Goal: Task Accomplishment & Management: Manage account settings

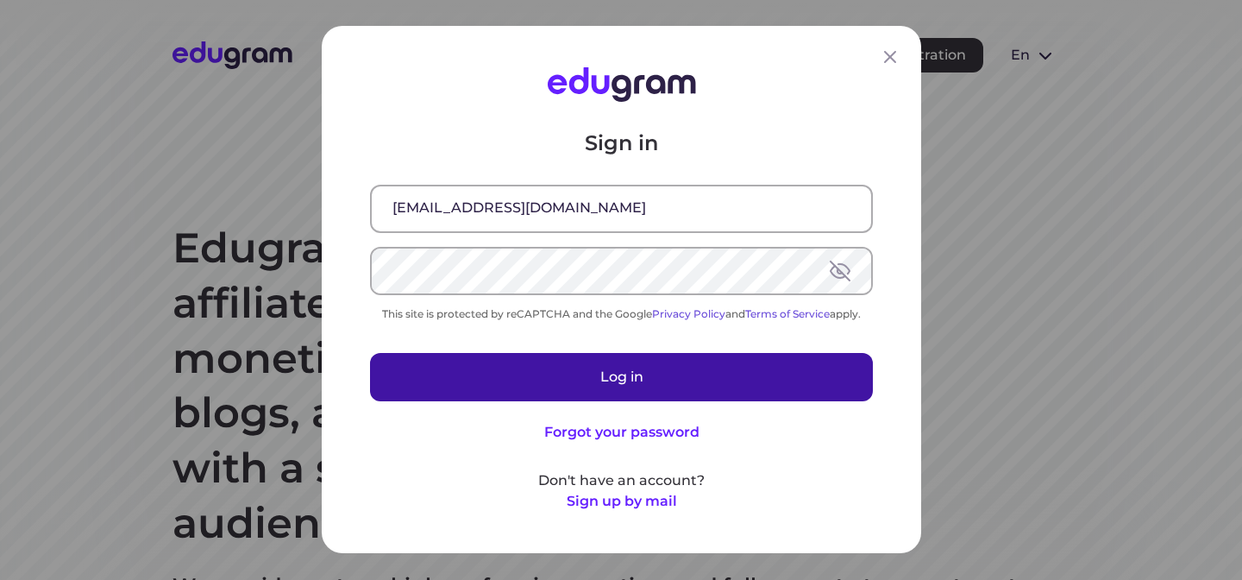
click at [587, 366] on button "Log in" at bounding box center [621, 378] width 503 height 48
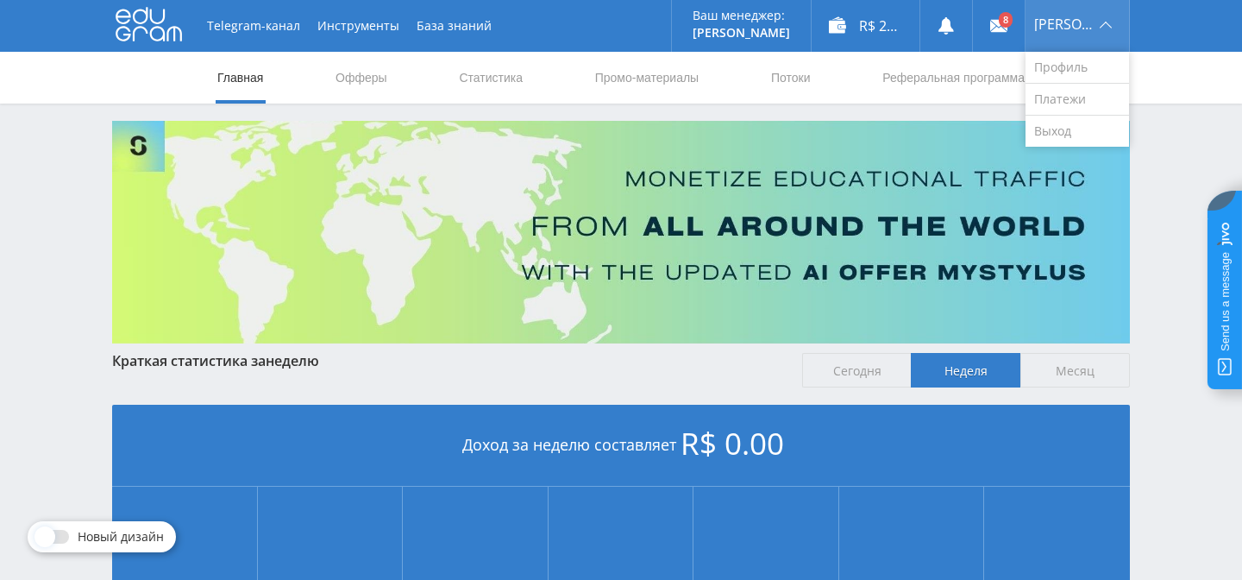
click at [1065, 22] on span "Vladimir" at bounding box center [1064, 24] width 60 height 14
click at [1067, 141] on link "Выход" at bounding box center [1078, 131] width 104 height 31
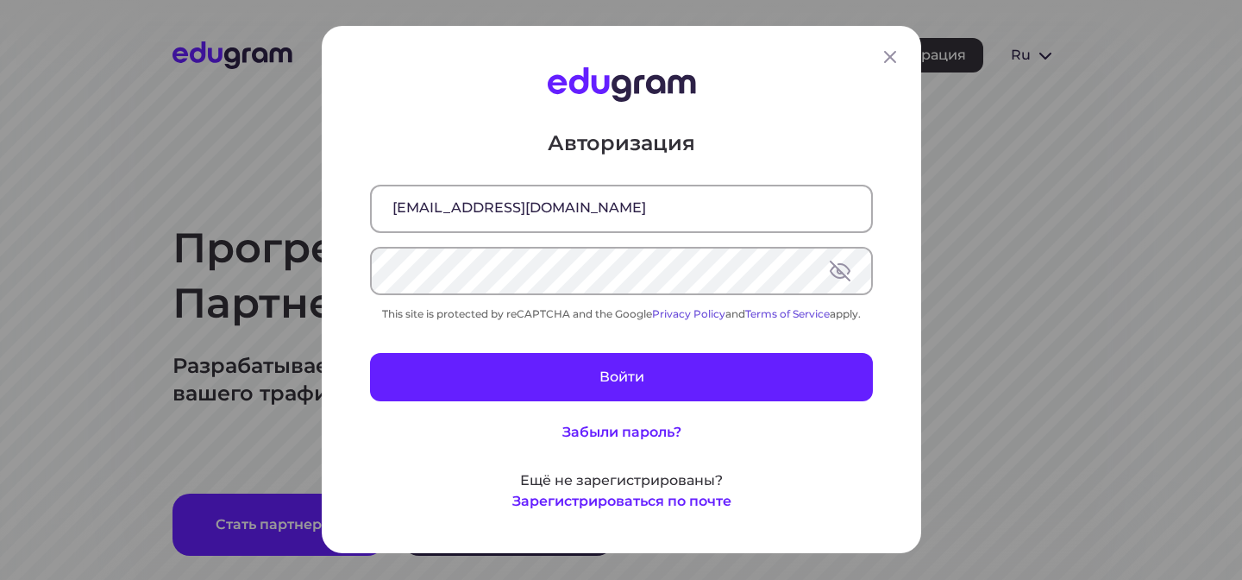
click at [635, 217] on input "maryscolbert@gmail.com" at bounding box center [621, 208] width 499 height 45
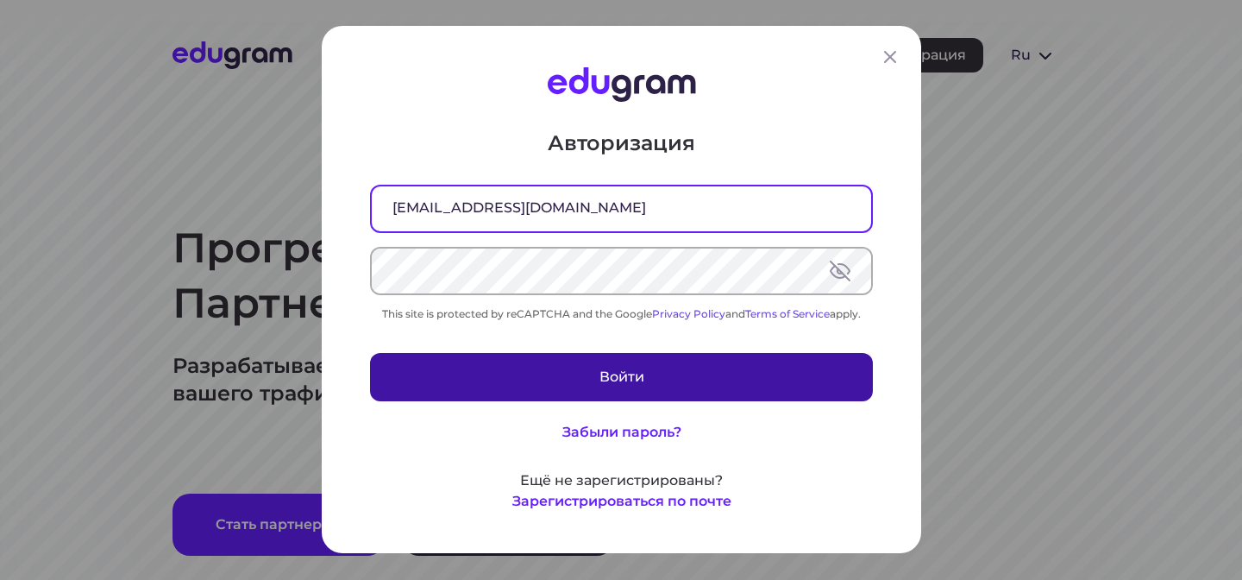
click at [576, 375] on button "Войти" at bounding box center [621, 378] width 503 height 48
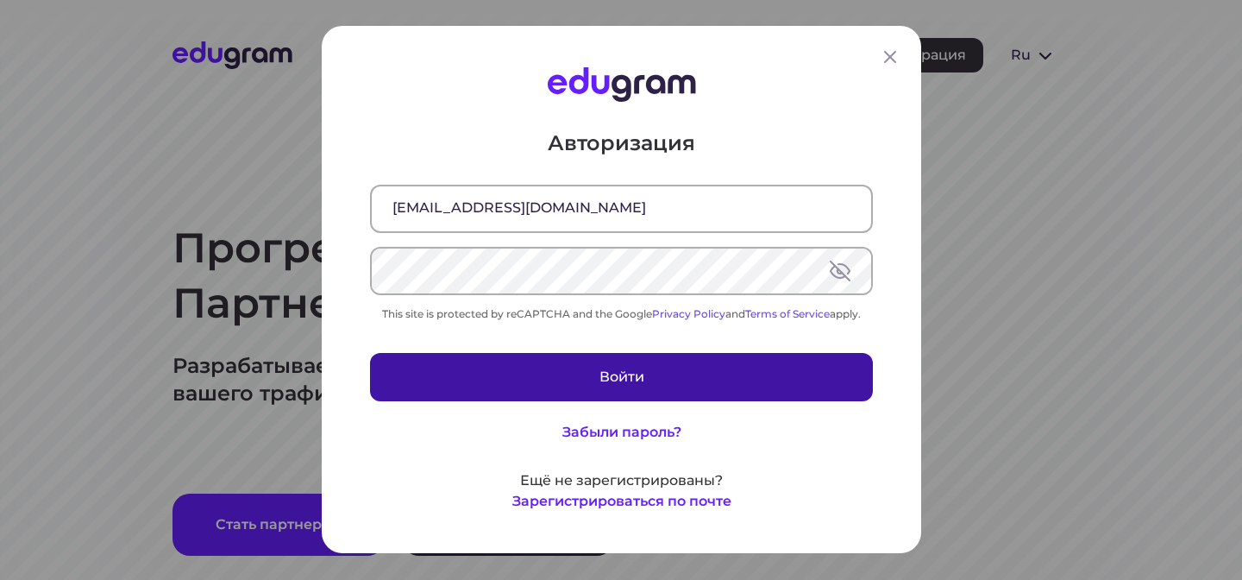
type input "maryscolbert@gmail.com"
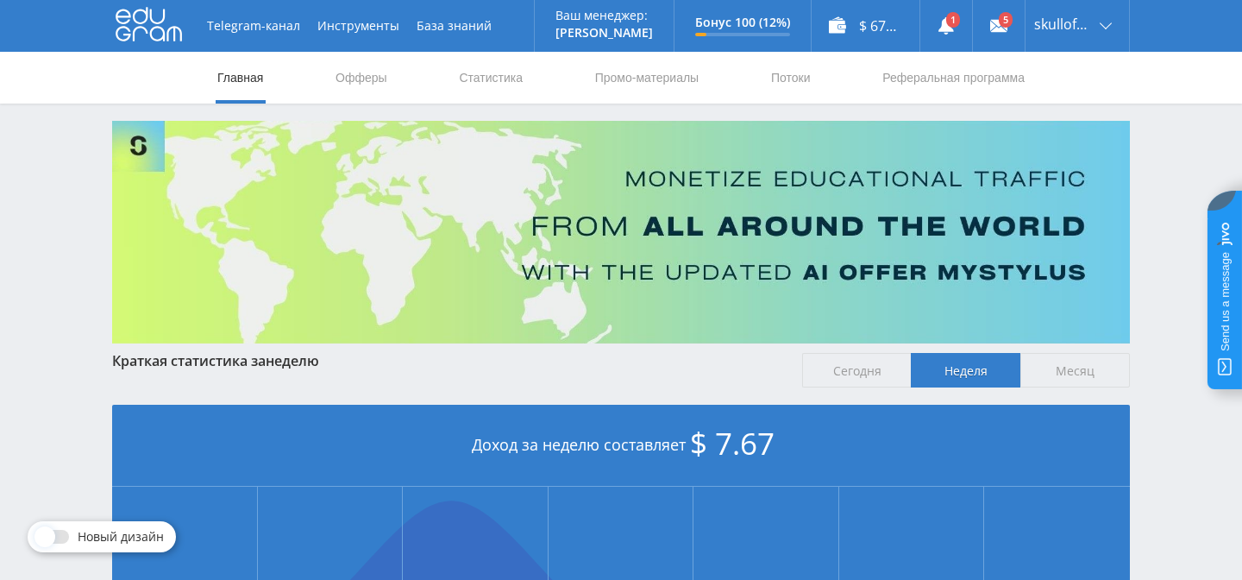
scroll to position [4, 0]
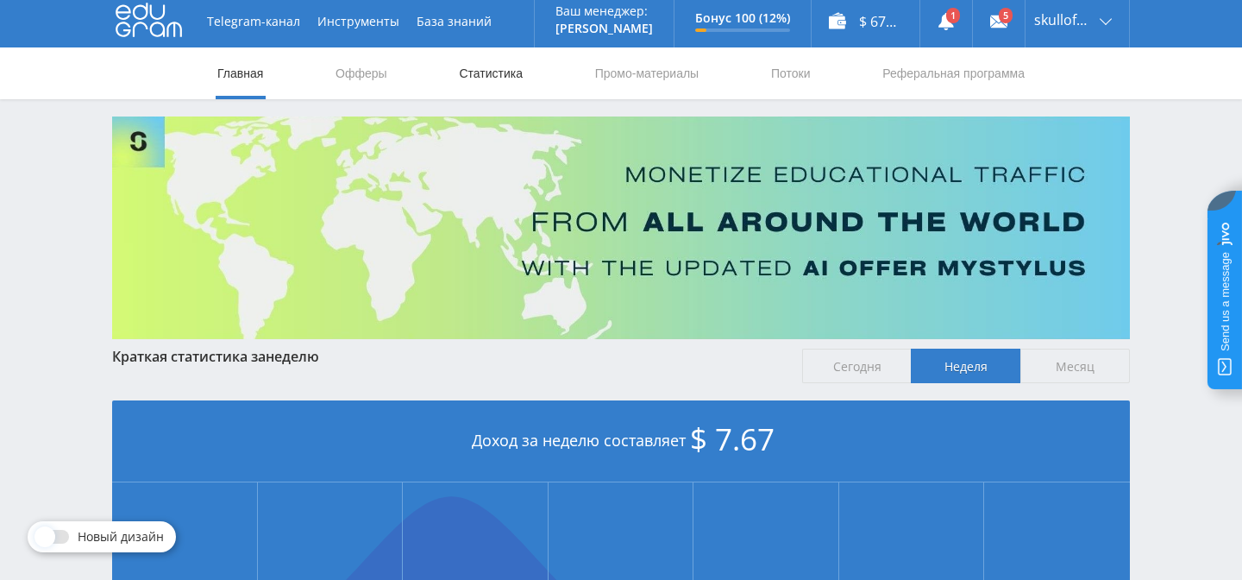
click at [457, 72] on link "Статистика" at bounding box center [490, 73] width 67 height 52
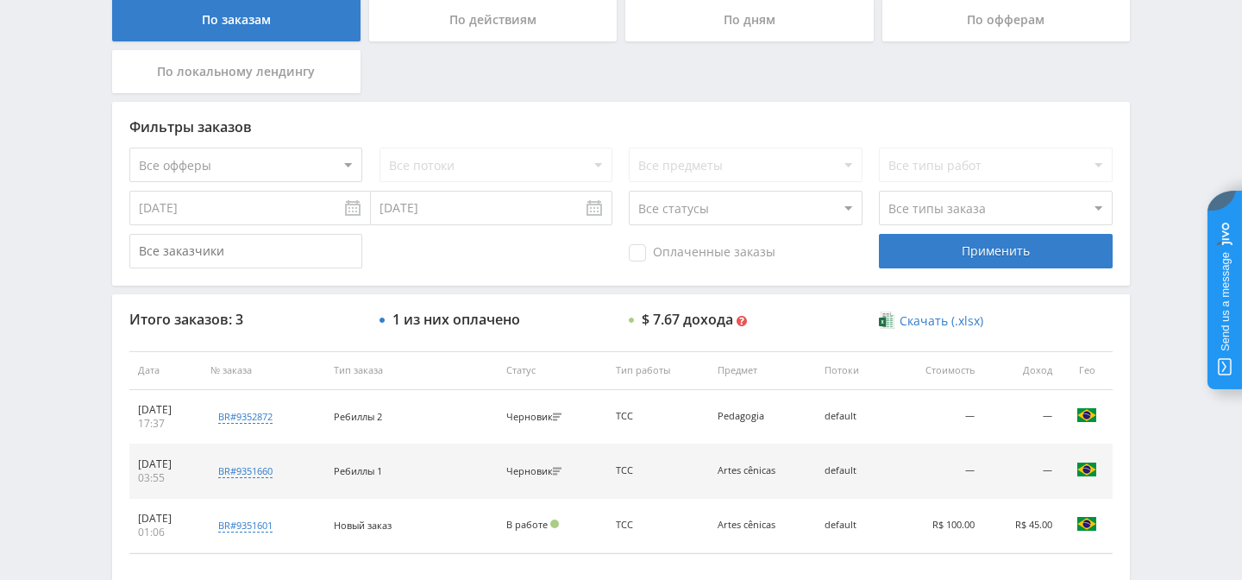
scroll to position [356, 0]
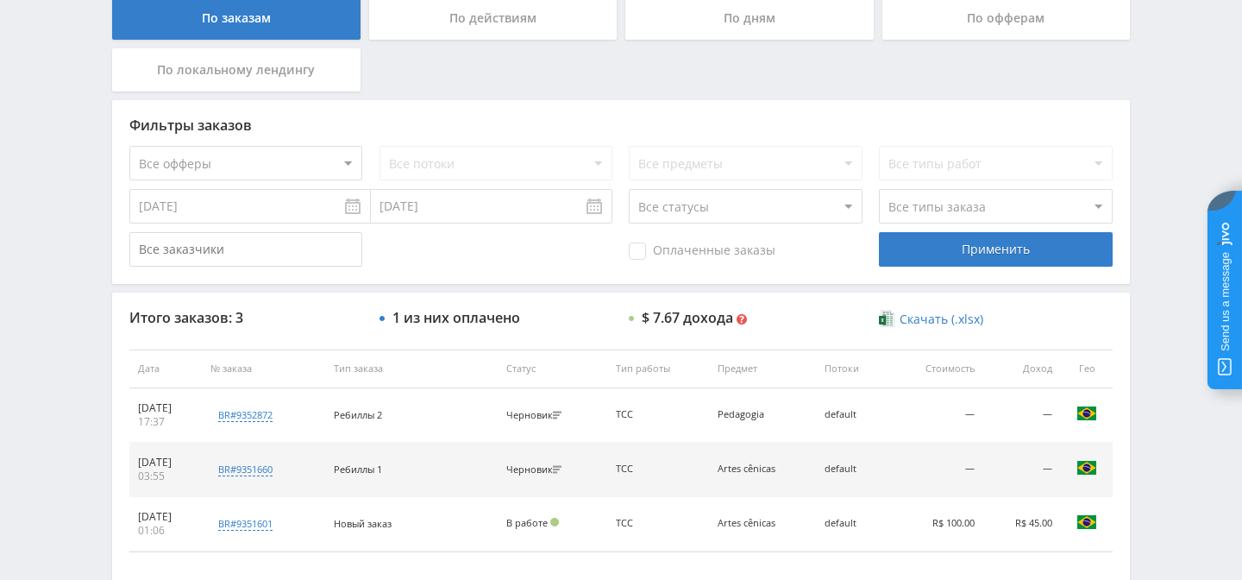
click at [347, 213] on input "13.08.2025" at bounding box center [250, 206] width 242 height 35
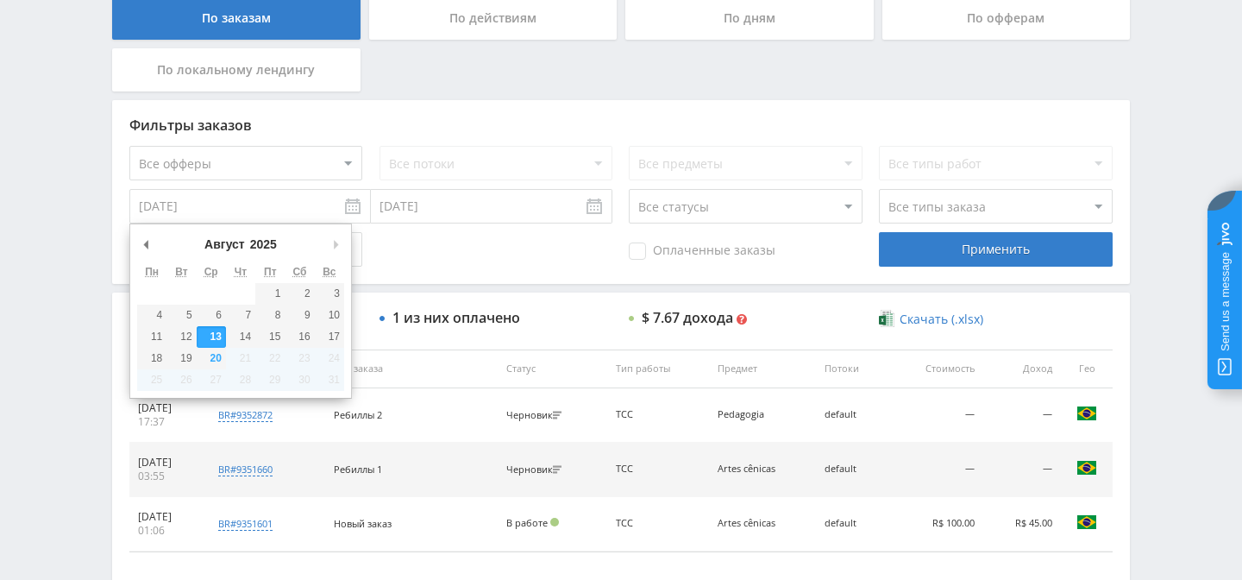
click at [155, 245] on div "Август Январь Февраль Март Апрель Май Июнь Июль Август Сентябрь Октябрь Ноябрь …" at bounding box center [240, 245] width 207 height 29
type input "01.04.2025"
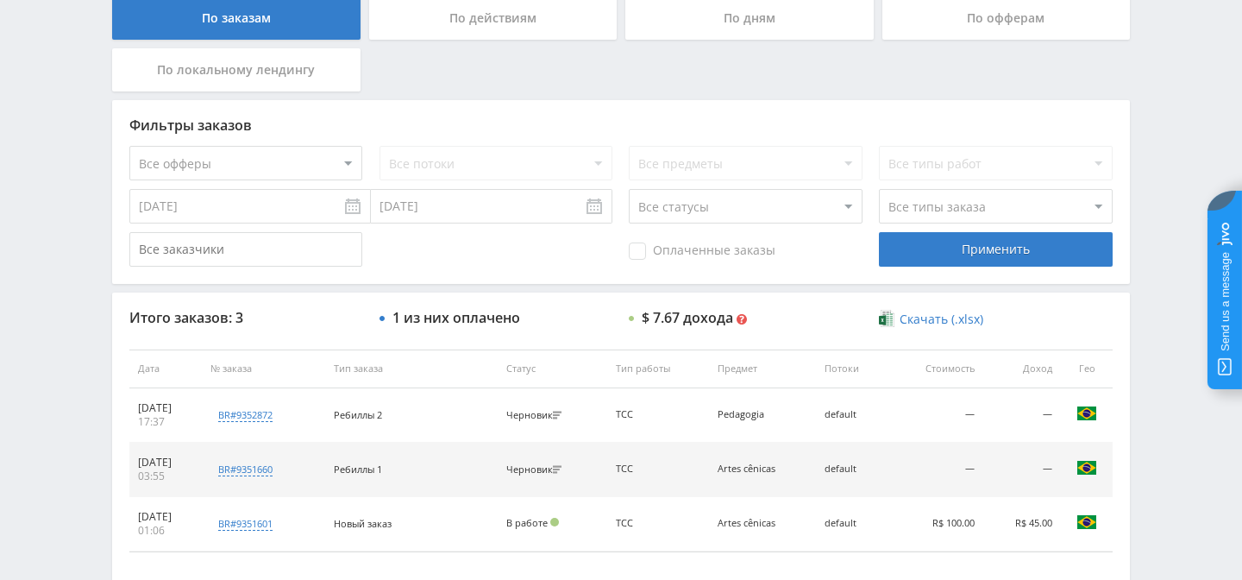
click at [449, 210] on input "20.08.2025" at bounding box center [492, 206] width 242 height 35
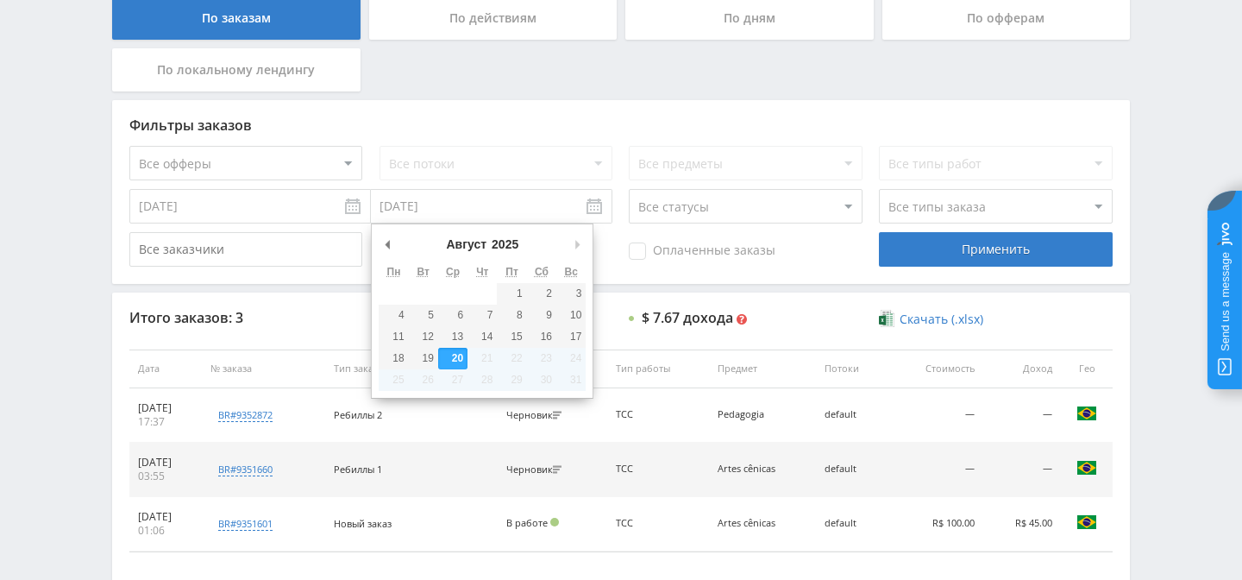
click at [378, 248] on div "Август Январь Февраль Март Апрель Май Июнь Июль Август Сентябрь Октябрь Ноябрь …" at bounding box center [482, 310] width 223 height 174
type input "30.04.2025"
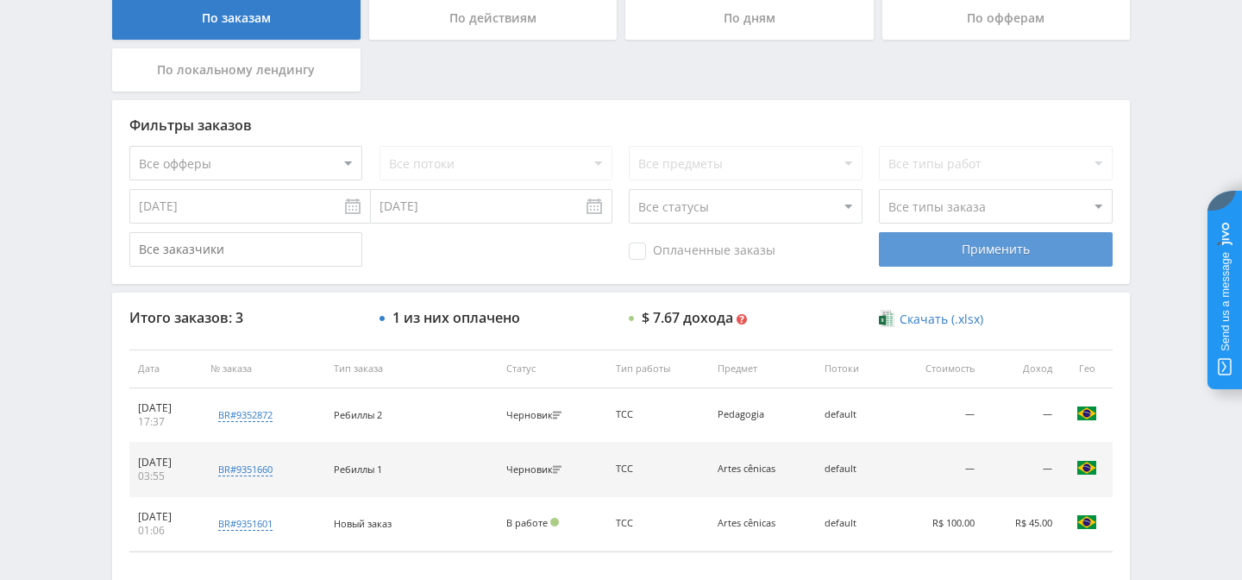
click at [886, 247] on div "Применить" at bounding box center [995, 249] width 233 height 35
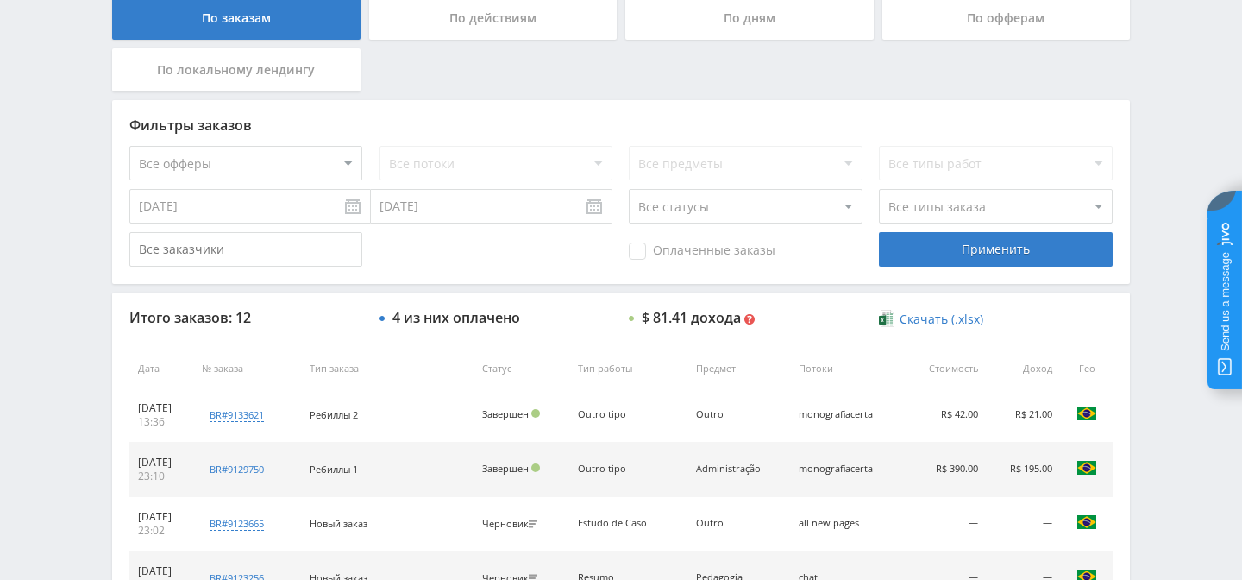
click at [362, 213] on input "01.04.2025" at bounding box center [250, 206] width 242 height 35
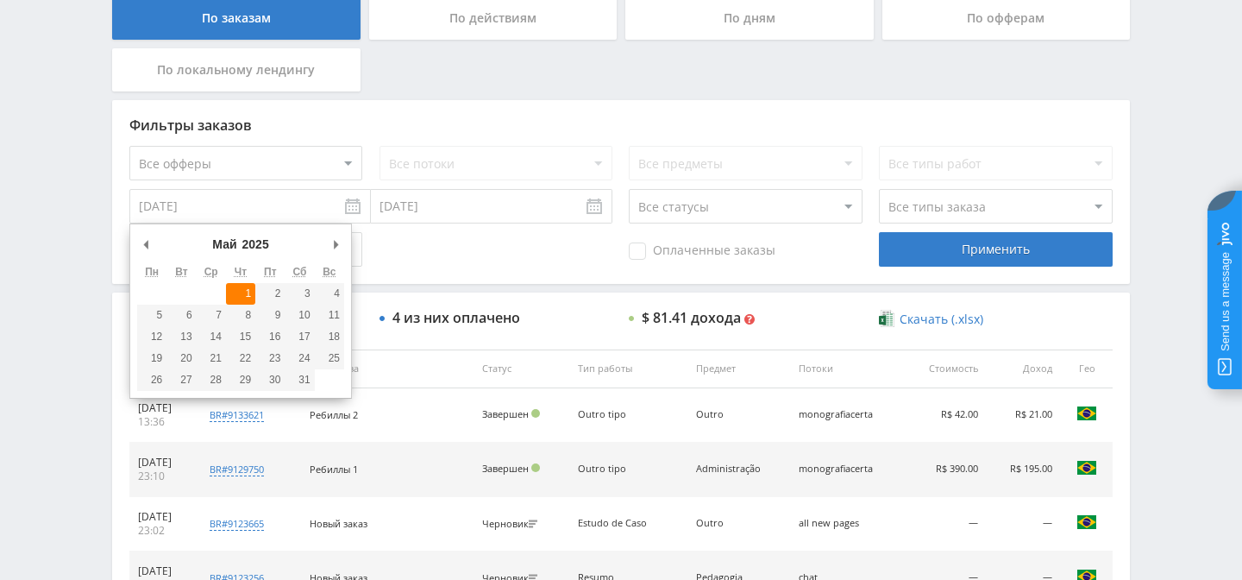
type input "01.05.2025"
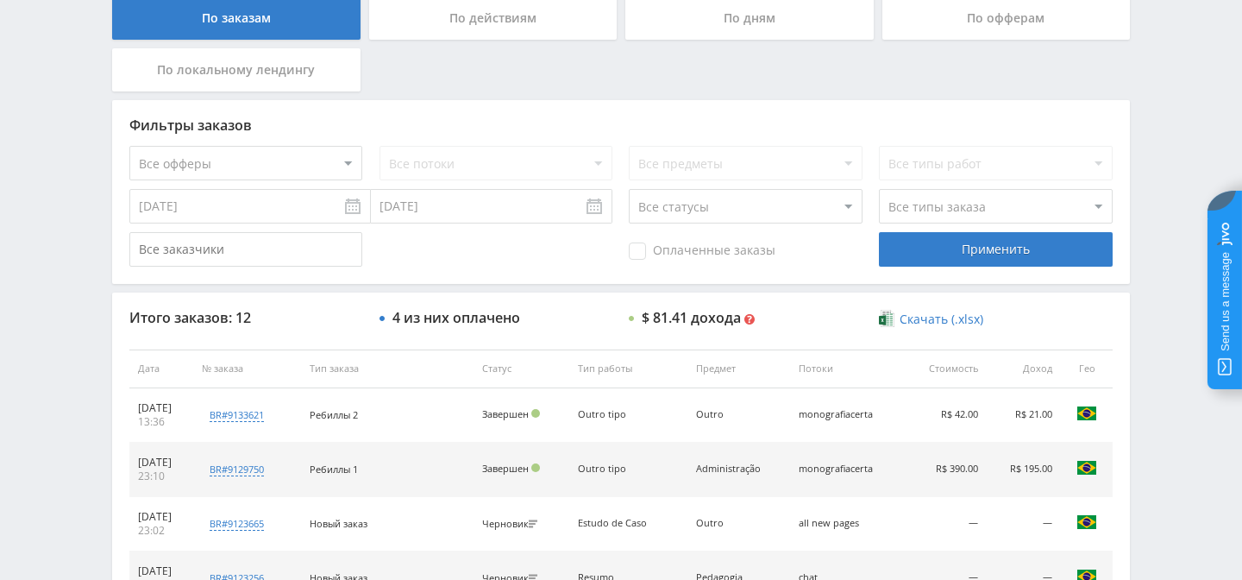
click at [599, 201] on input "01.05.2025" at bounding box center [492, 206] width 242 height 35
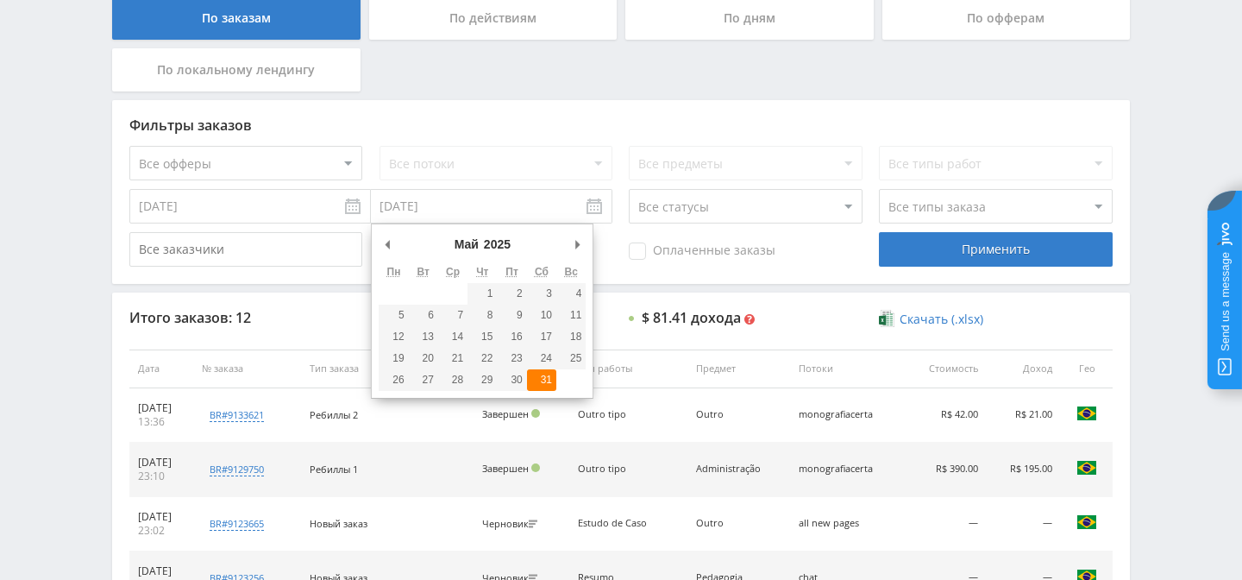
type input "31.05.2025"
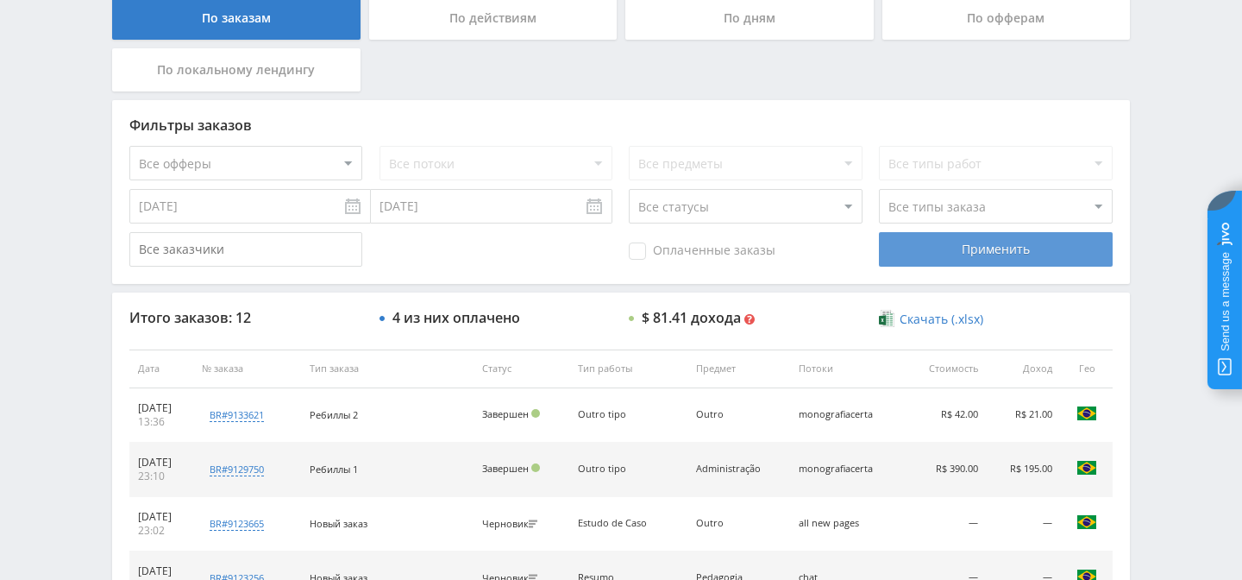
click at [918, 252] on div "Применить" at bounding box center [995, 249] width 233 height 35
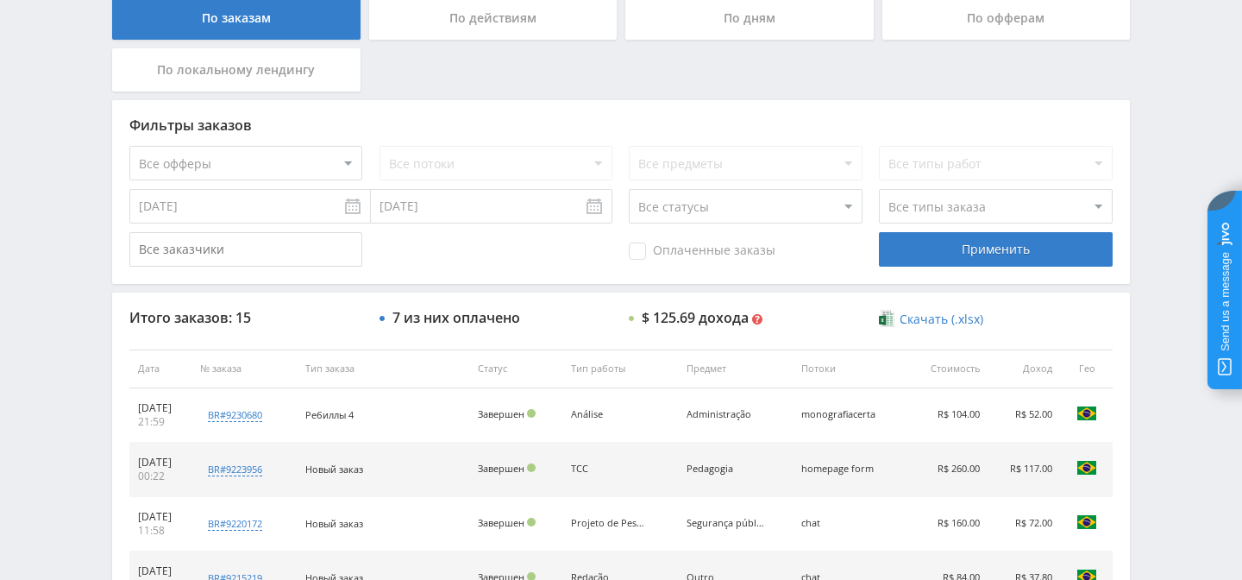
click at [332, 216] on input "01.05.2025" at bounding box center [250, 206] width 242 height 35
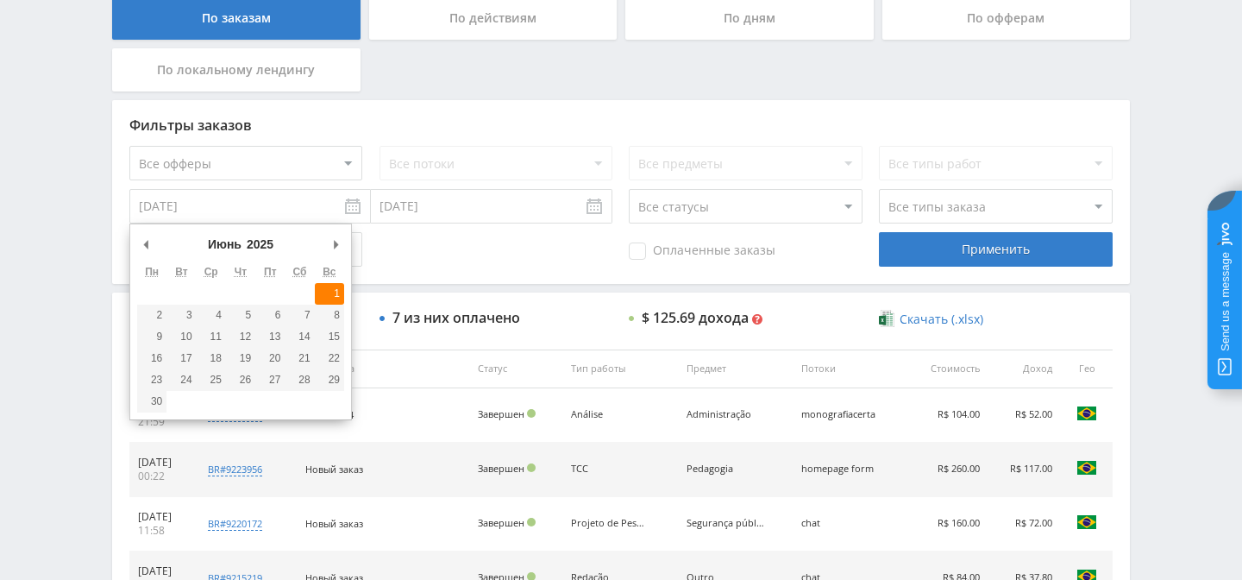
type input "01.06.2025"
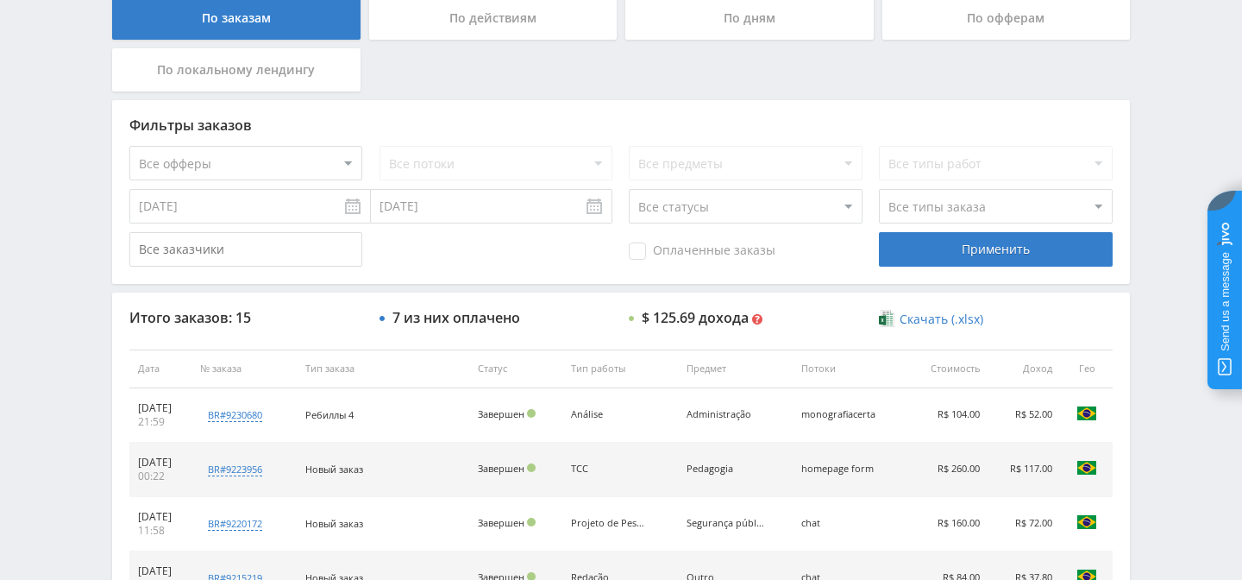
click at [603, 207] on input "01.06.2025" at bounding box center [492, 206] width 242 height 35
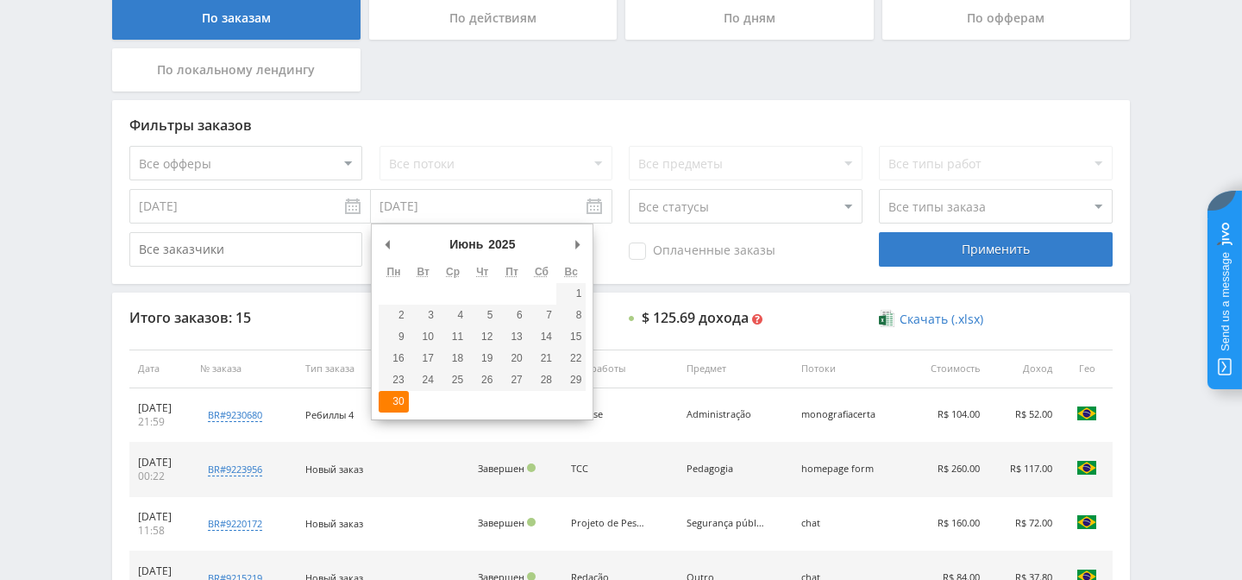
type input "30.06.2025"
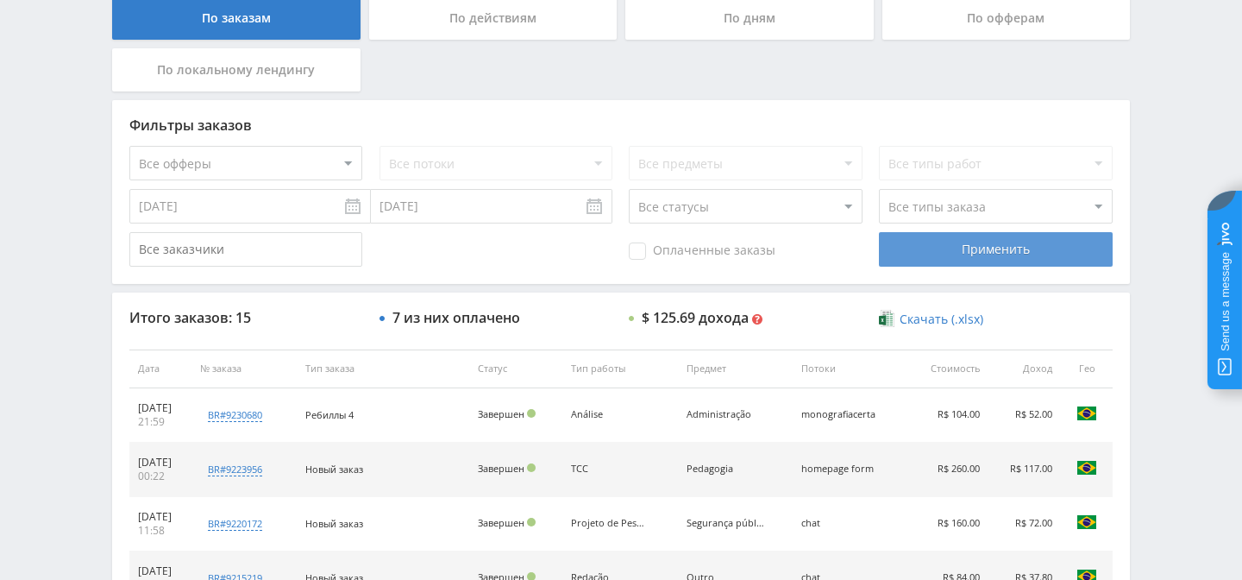
click at [940, 249] on div "Применить" at bounding box center [995, 249] width 233 height 35
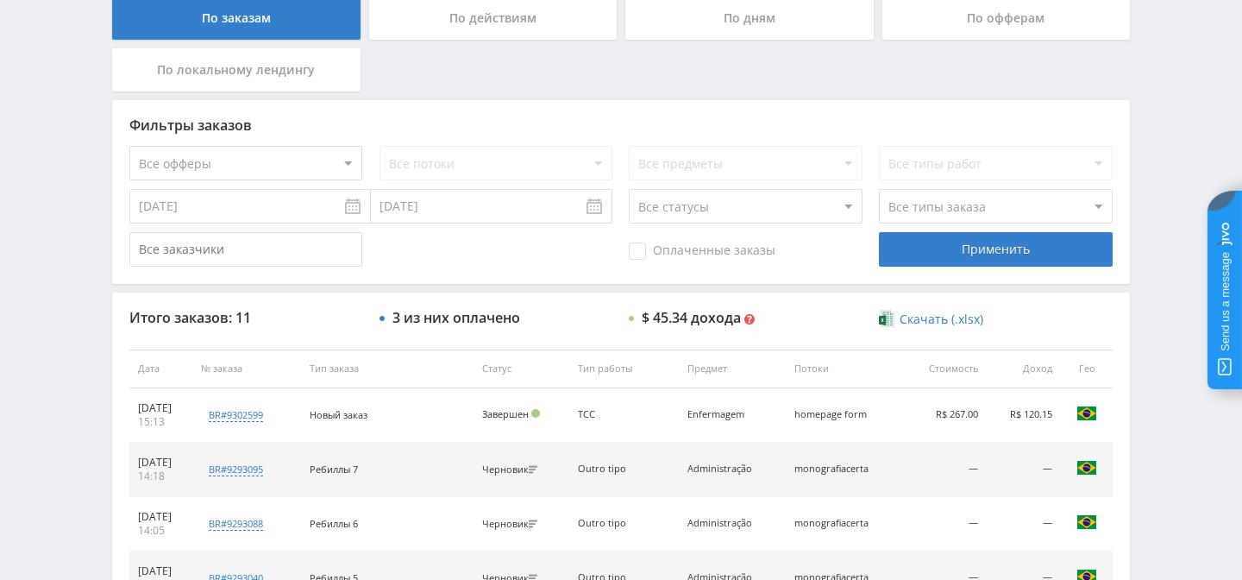
click at [352, 210] on input "01.06.2025" at bounding box center [250, 206] width 242 height 35
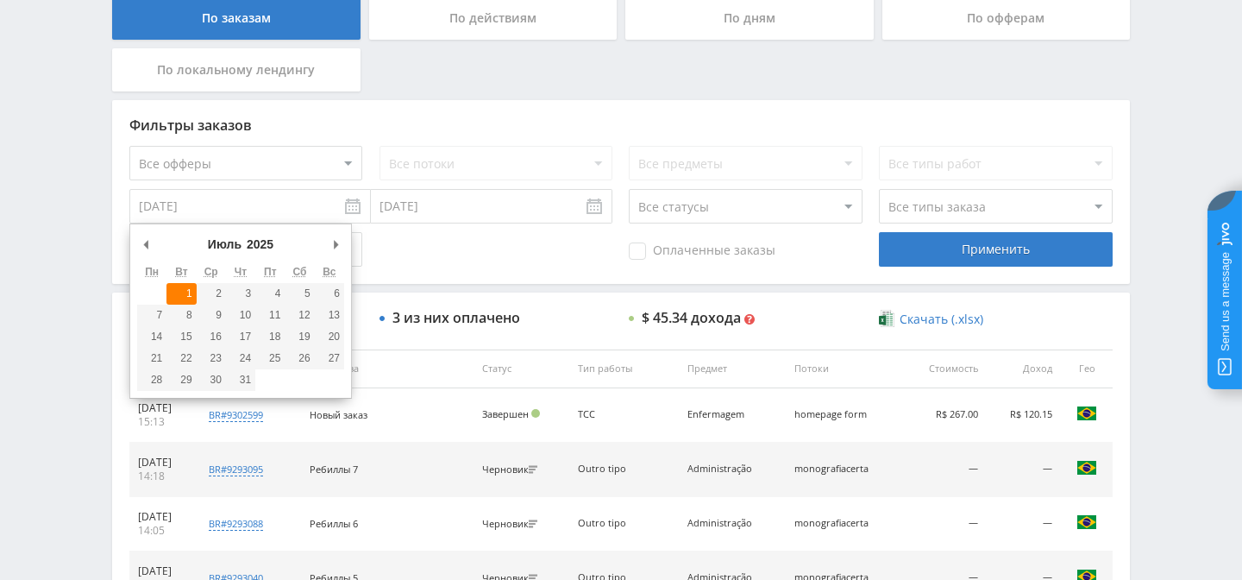
type input "01.07.2025"
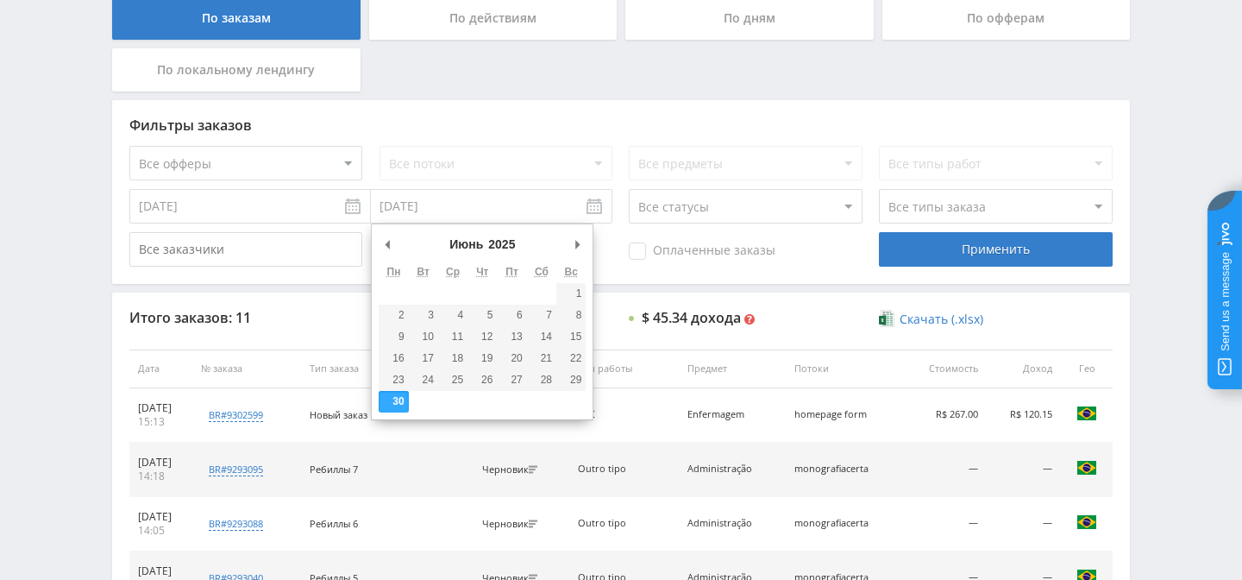
click at [594, 207] on input "01.07.2025" at bounding box center [492, 206] width 242 height 35
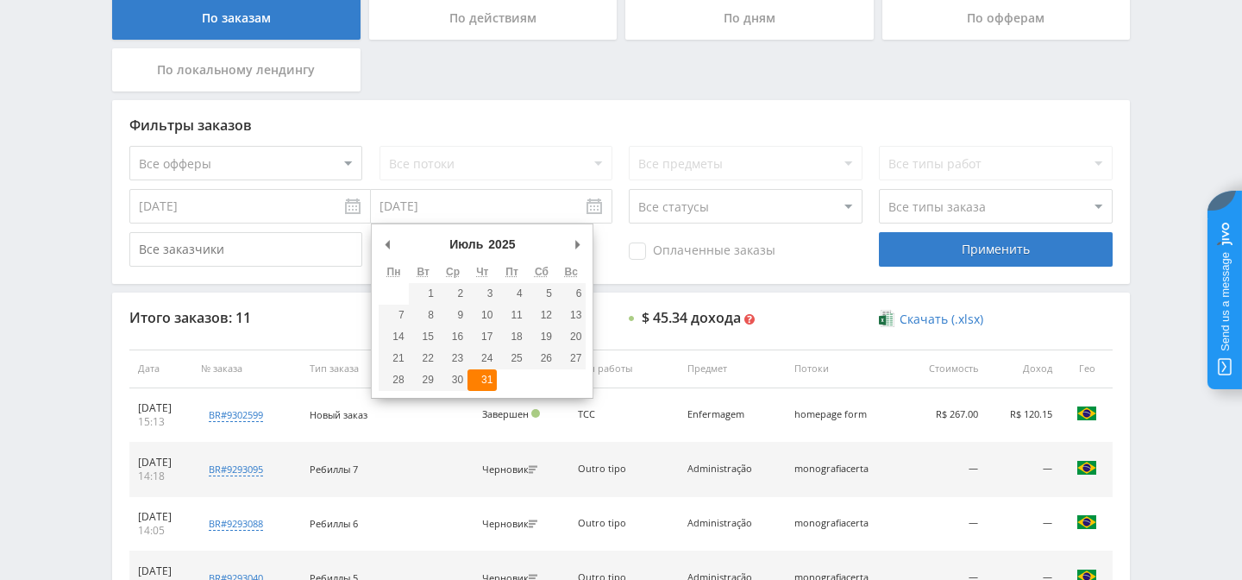
type input "31.07.2025"
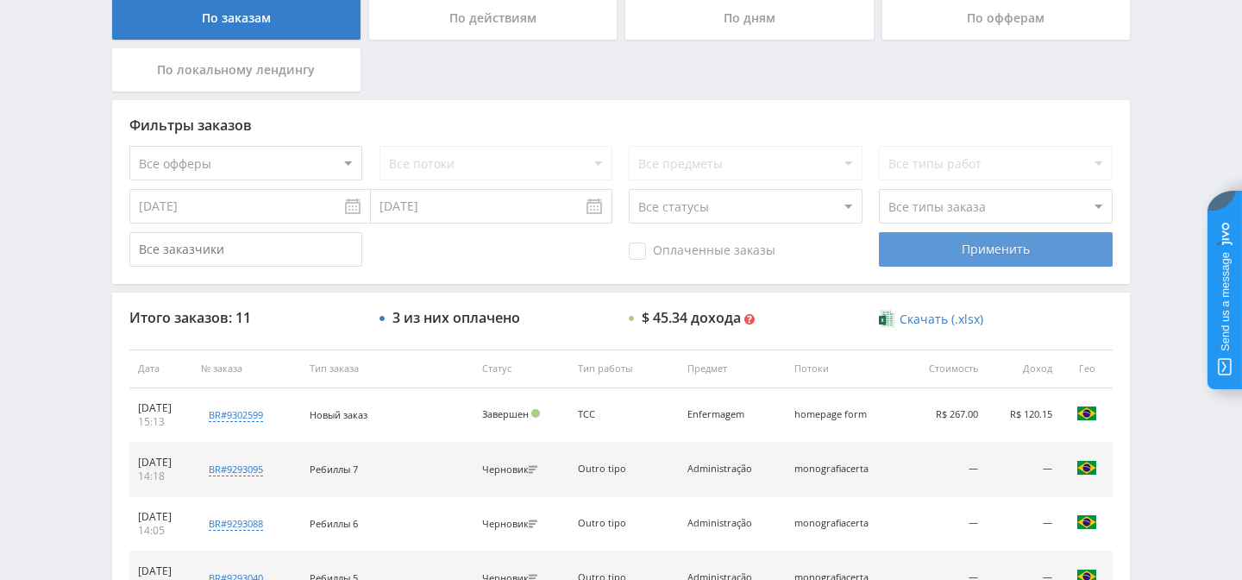
click at [933, 248] on div "Применить" at bounding box center [995, 249] width 233 height 35
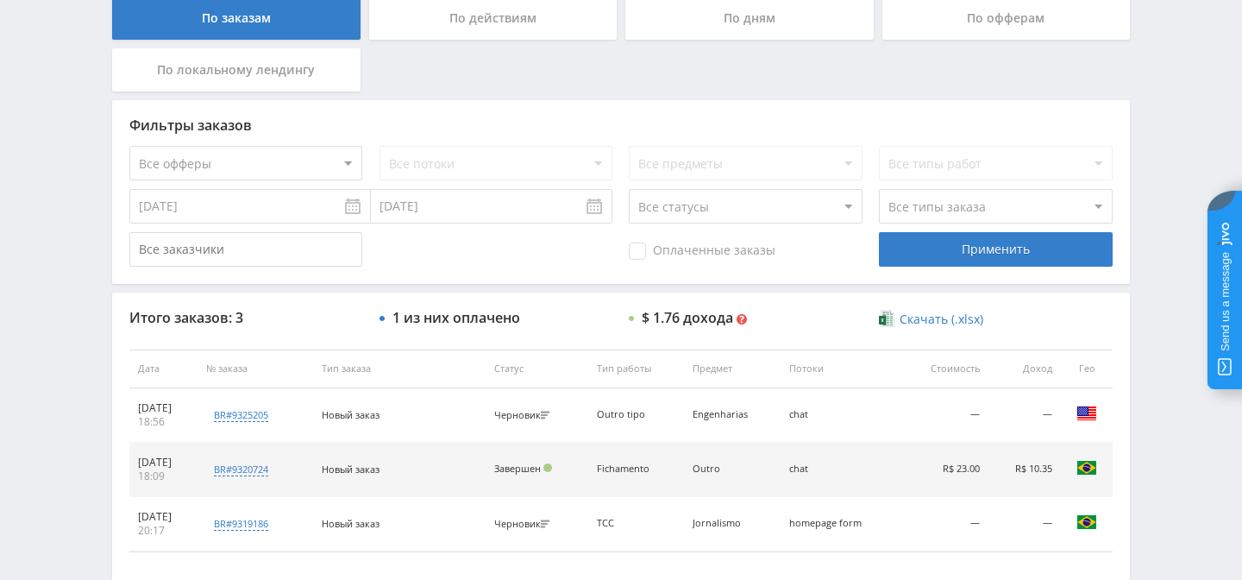
scroll to position [0, 0]
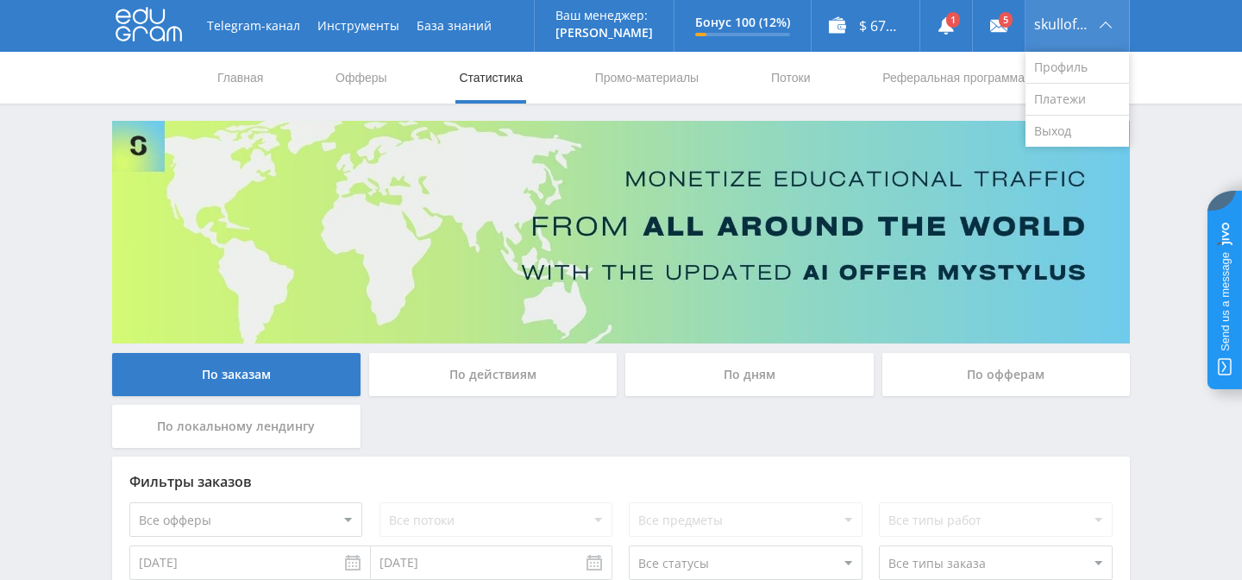
click at [1072, 39] on div "skullofdepo65" at bounding box center [1078, 26] width 104 height 52
click at [1054, 130] on link "Выход" at bounding box center [1078, 131] width 104 height 31
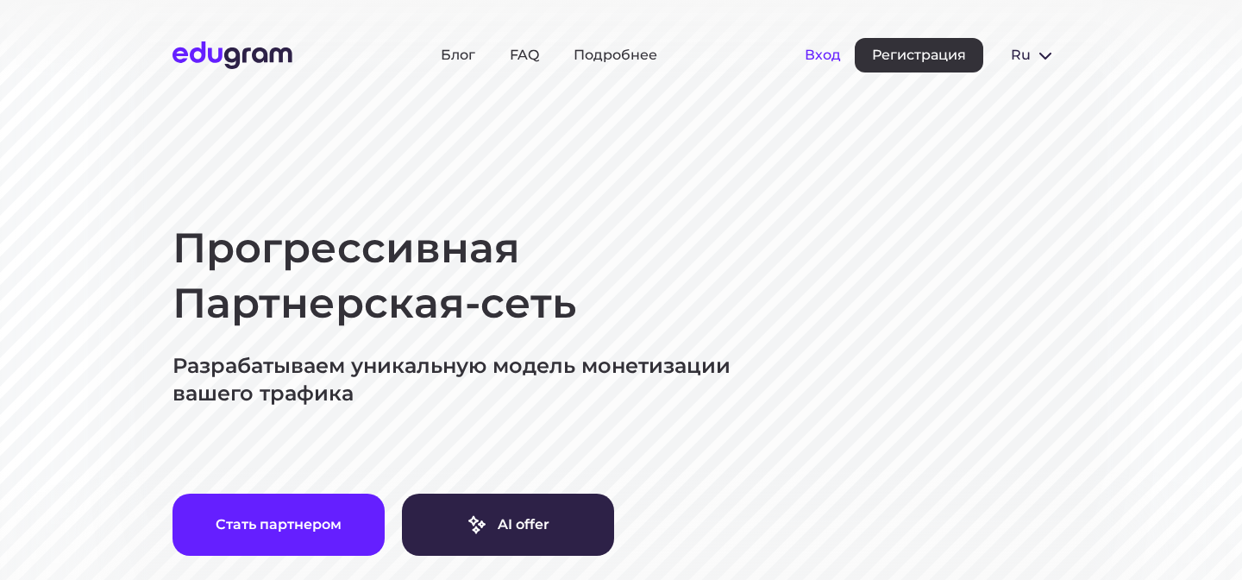
click at [828, 56] on button "Вход" at bounding box center [823, 55] width 36 height 16
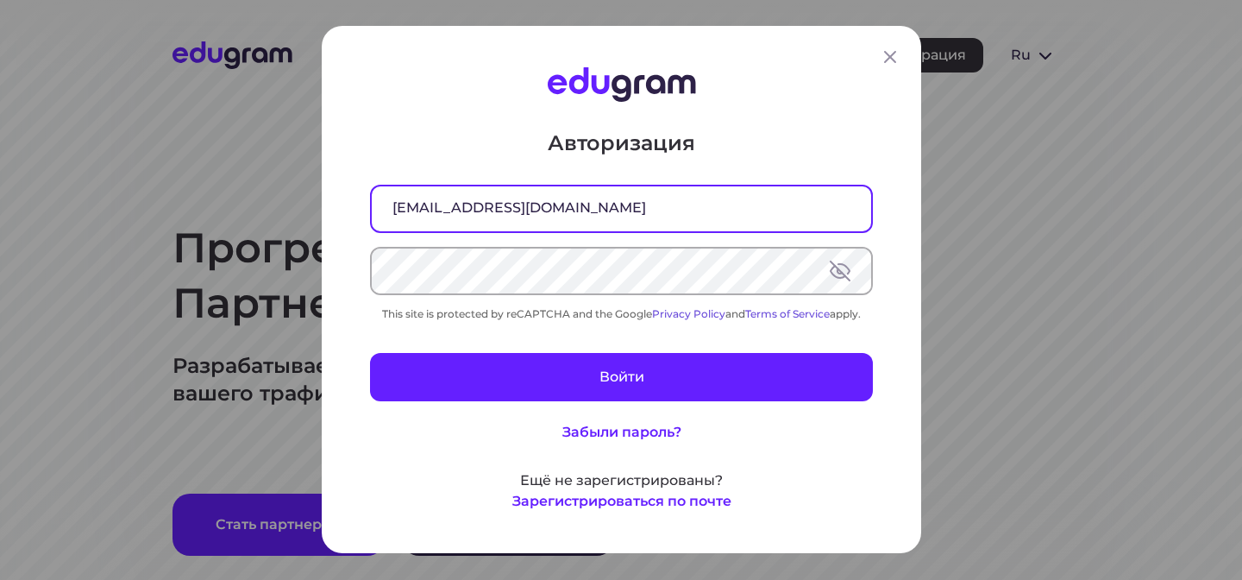
click at [638, 206] on input "[EMAIL_ADDRESS][DOMAIN_NAME]" at bounding box center [621, 208] width 499 height 45
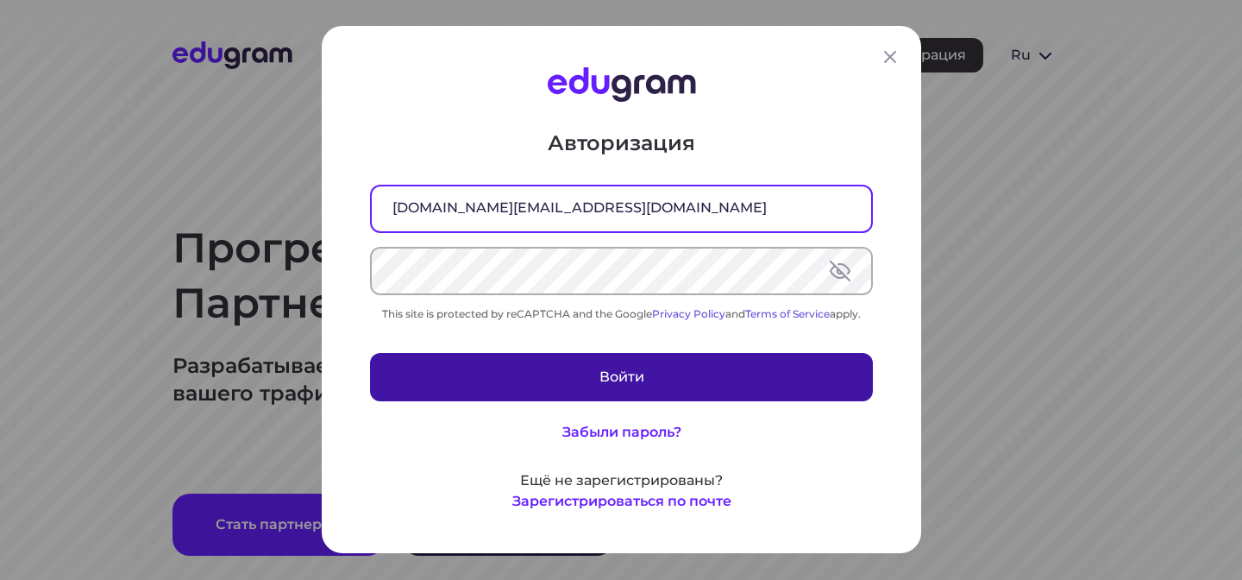
click at [590, 379] on button "Войти" at bounding box center [621, 378] width 503 height 48
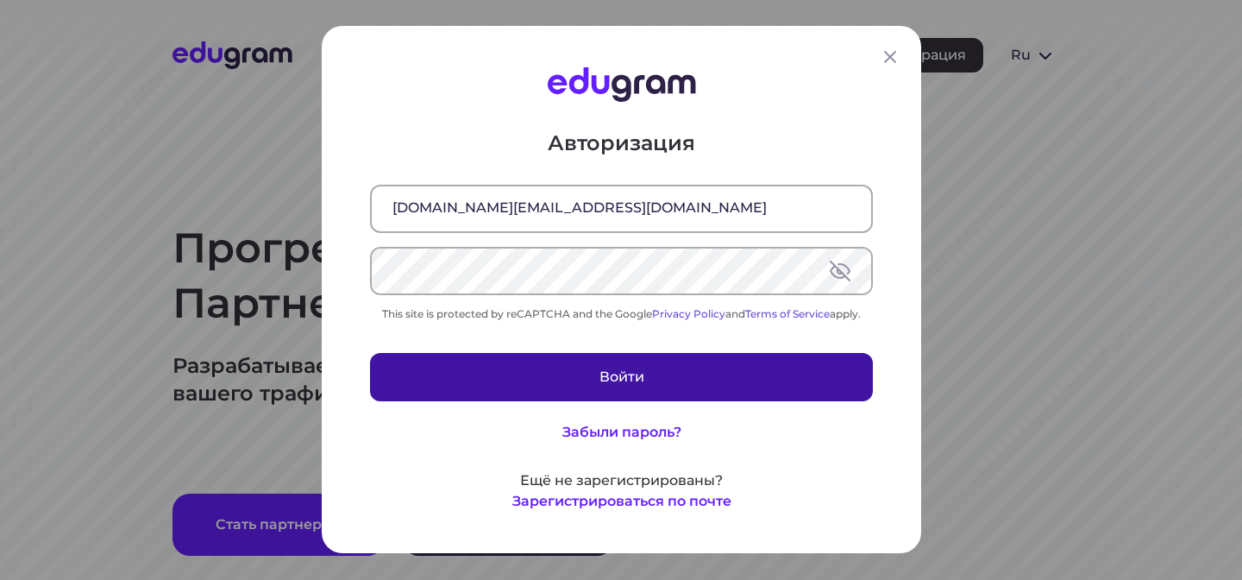
type input "skullofdepo@gmail.com"
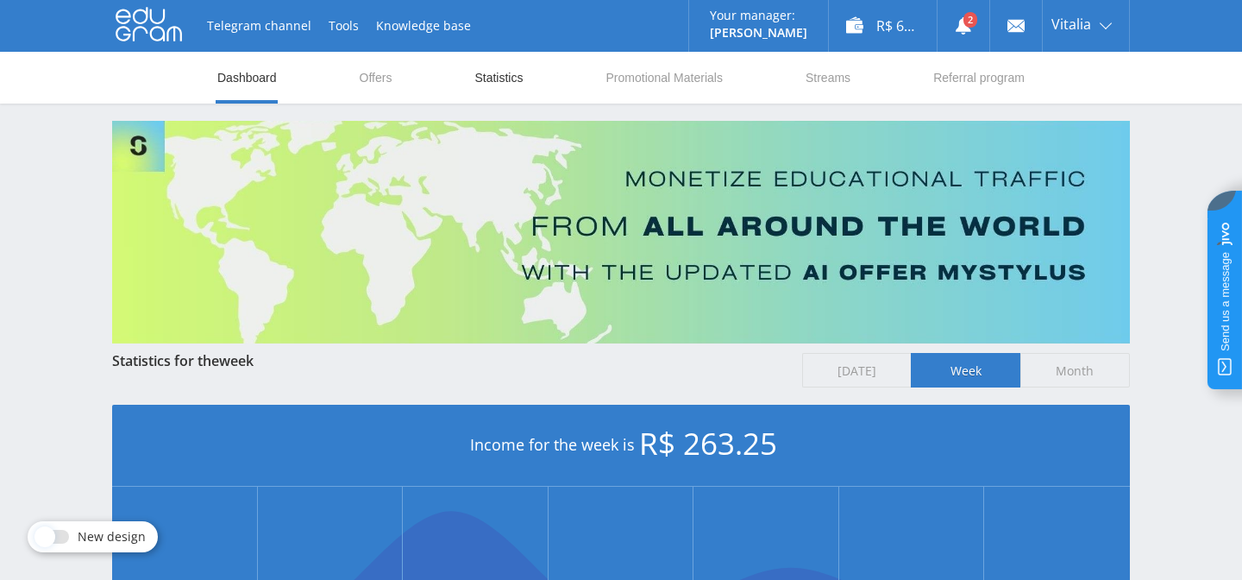
click at [474, 82] on link "Statistics" at bounding box center [499, 78] width 52 height 52
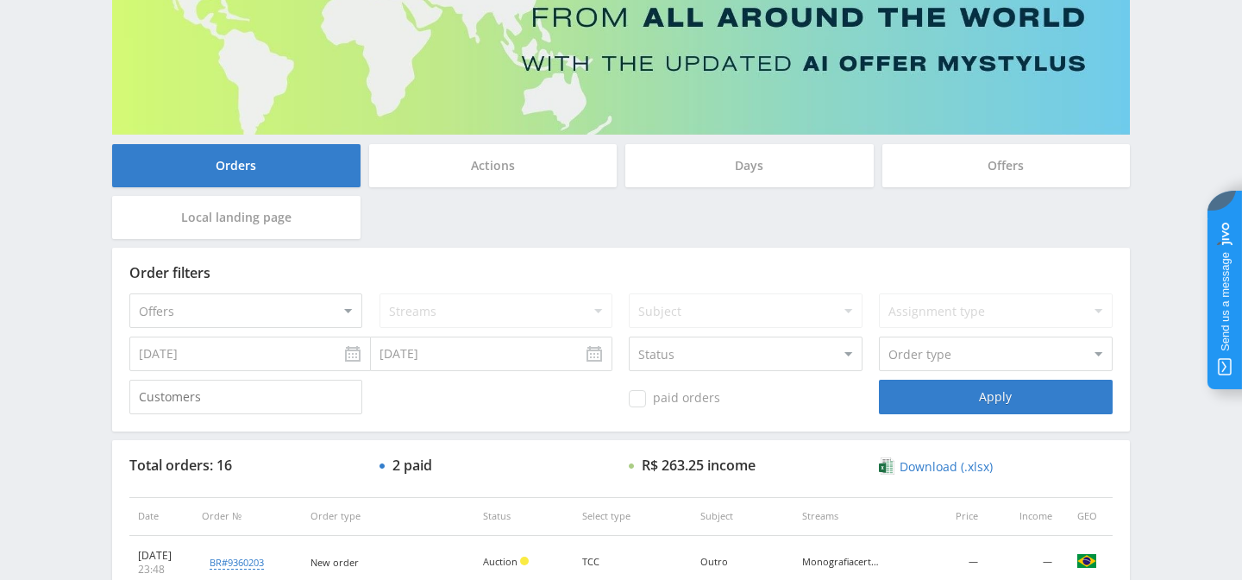
scroll to position [273, 0]
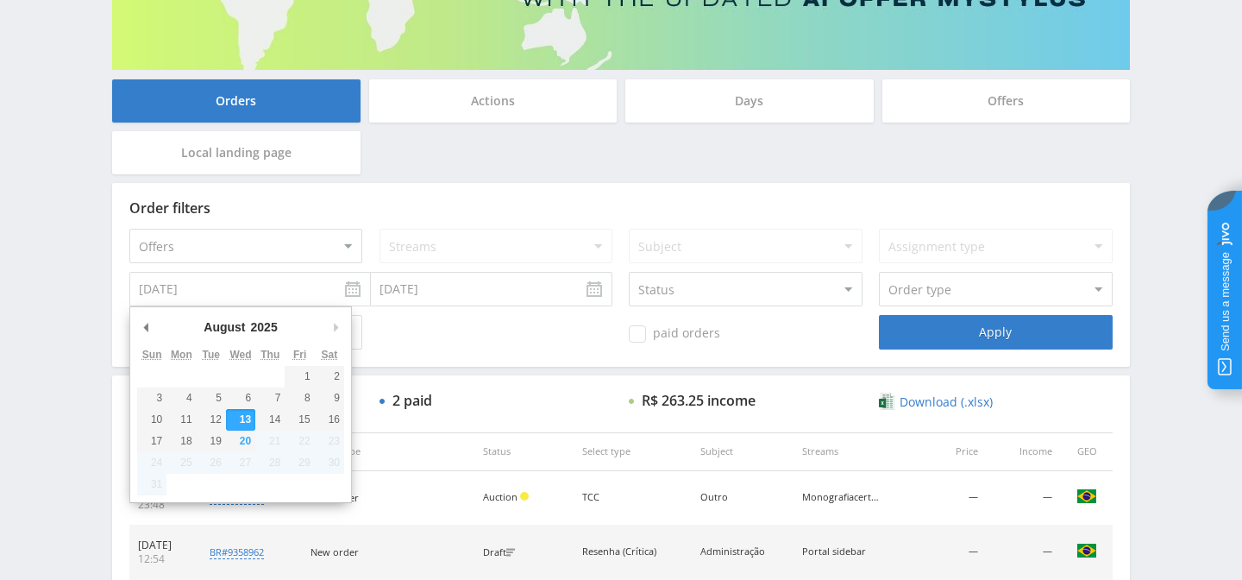
click at [336, 293] on input "08.13.2025" at bounding box center [250, 289] width 242 height 35
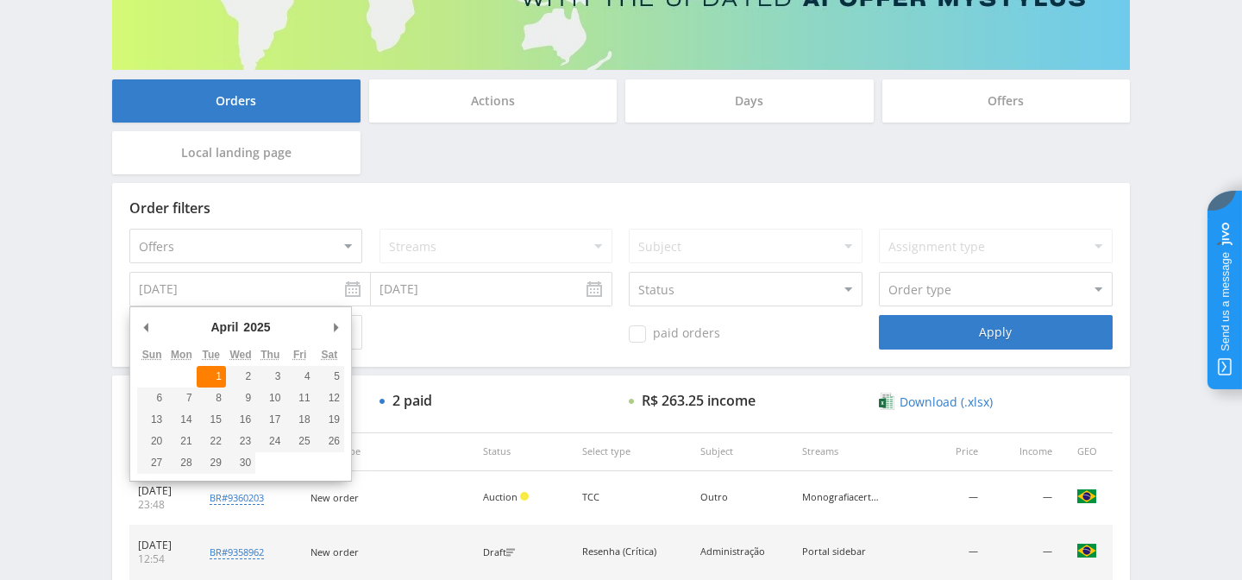
type input "04.01.2025"
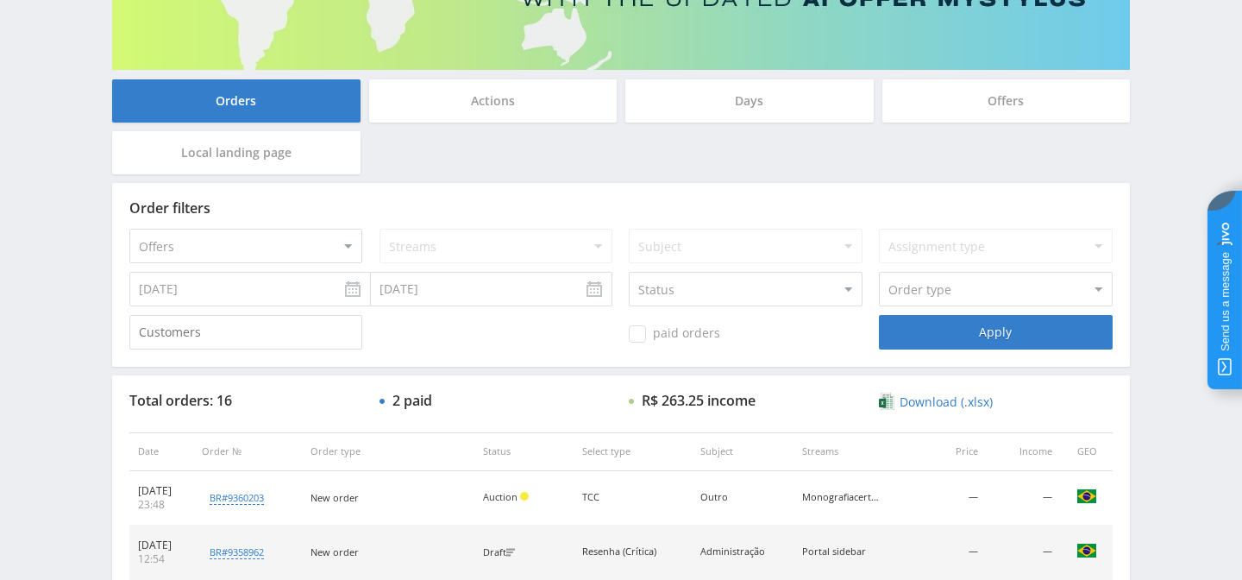
click at [544, 288] on input "08.20.2025" at bounding box center [492, 289] width 242 height 35
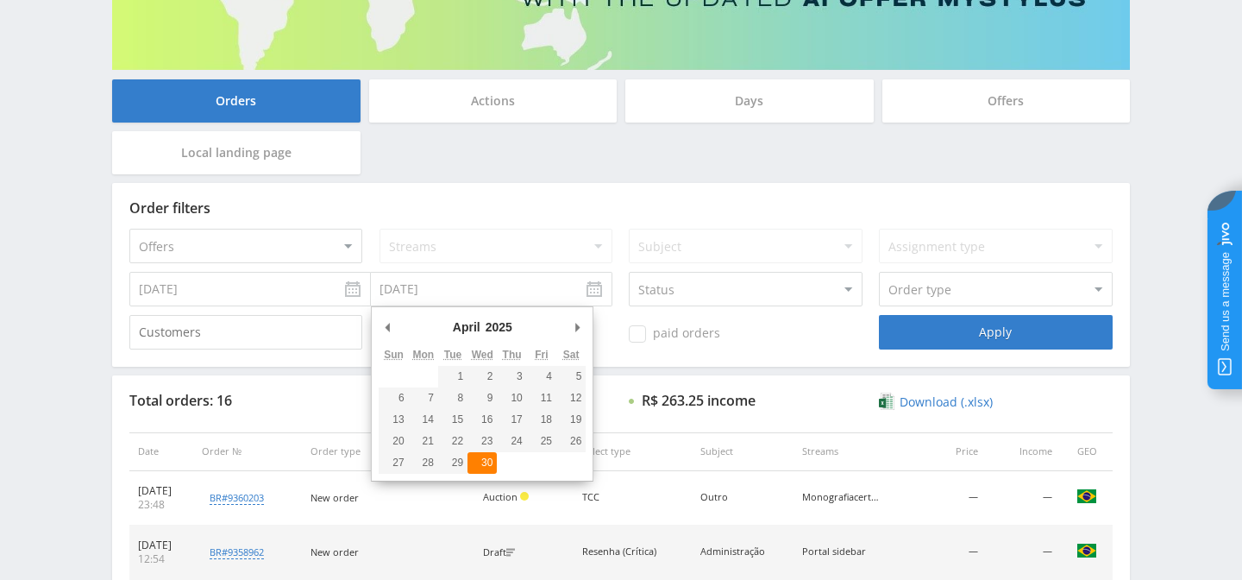
type input "04.30.2025"
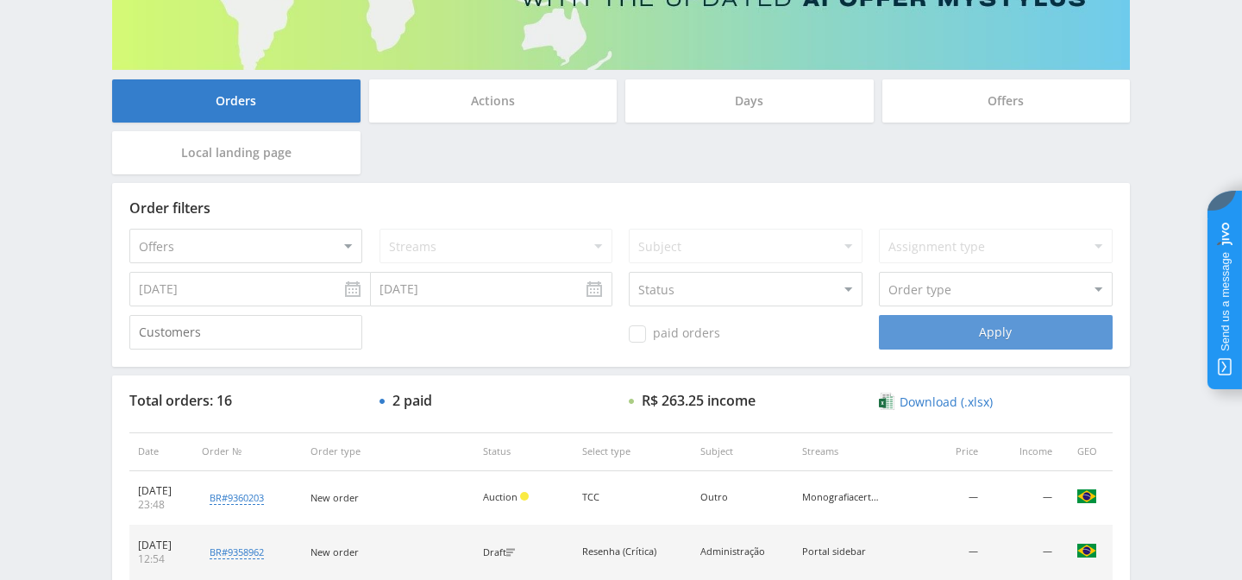
click at [963, 343] on div "Apply" at bounding box center [995, 332] width 233 height 35
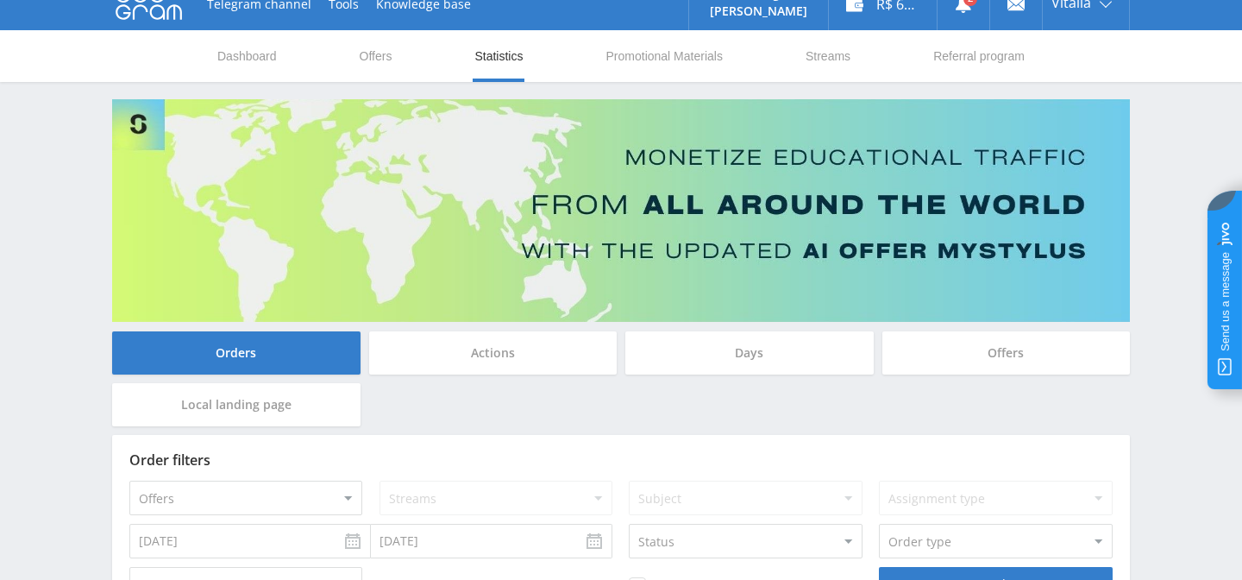
scroll to position [0, 0]
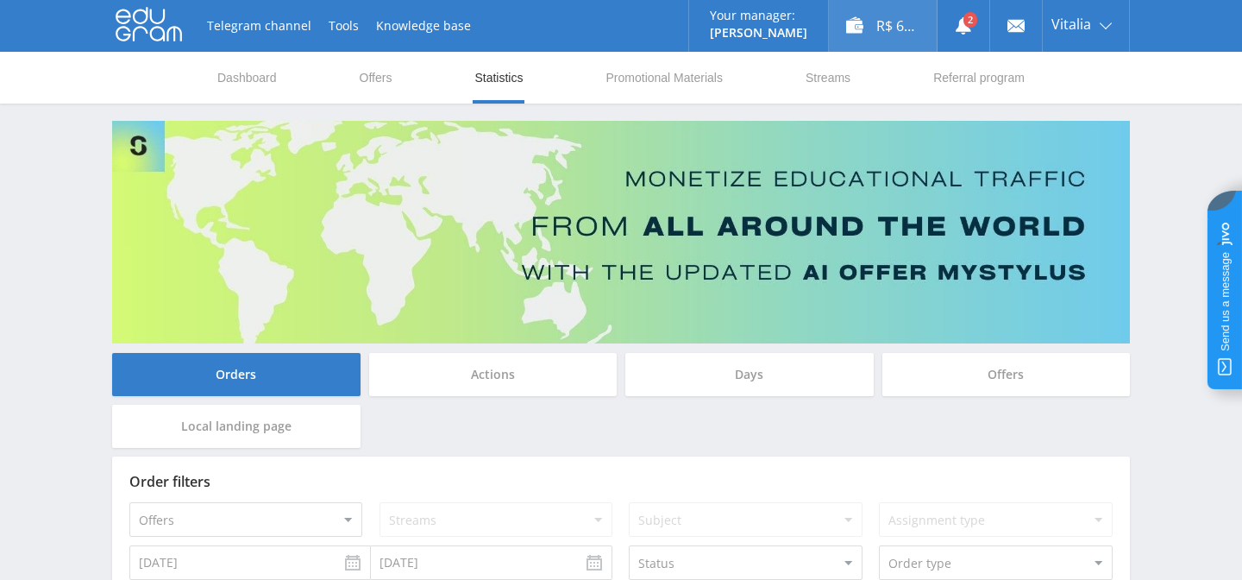
click at [893, 22] on div "R$ 6,456.35" at bounding box center [883, 26] width 108 height 52
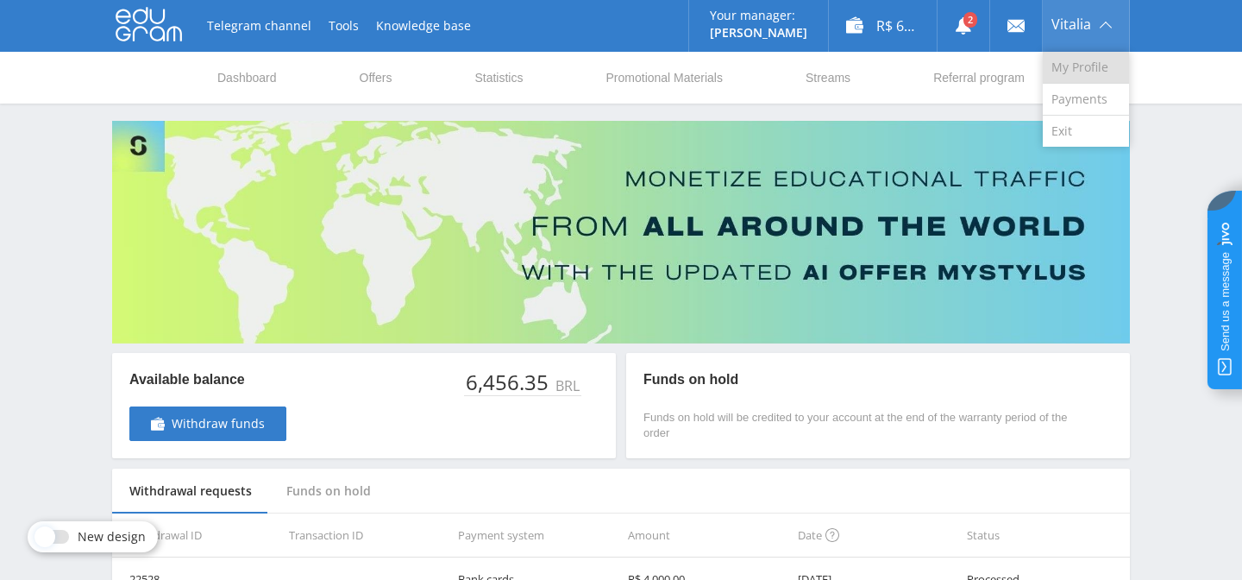
click at [1079, 75] on link "My Profile" at bounding box center [1086, 68] width 86 height 32
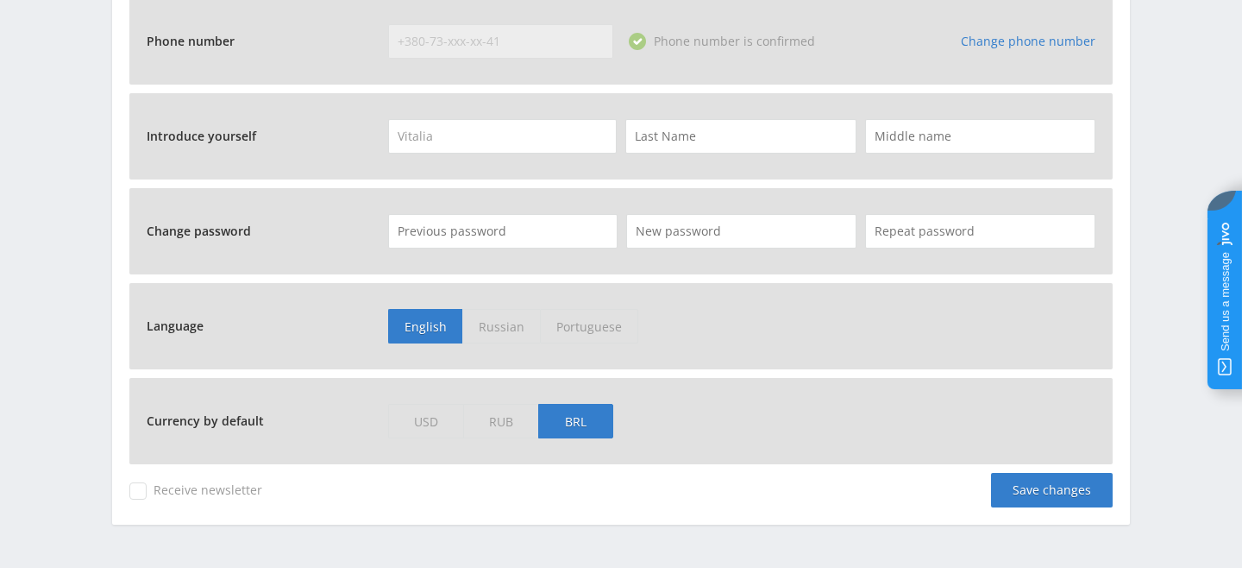
scroll to position [762, 0]
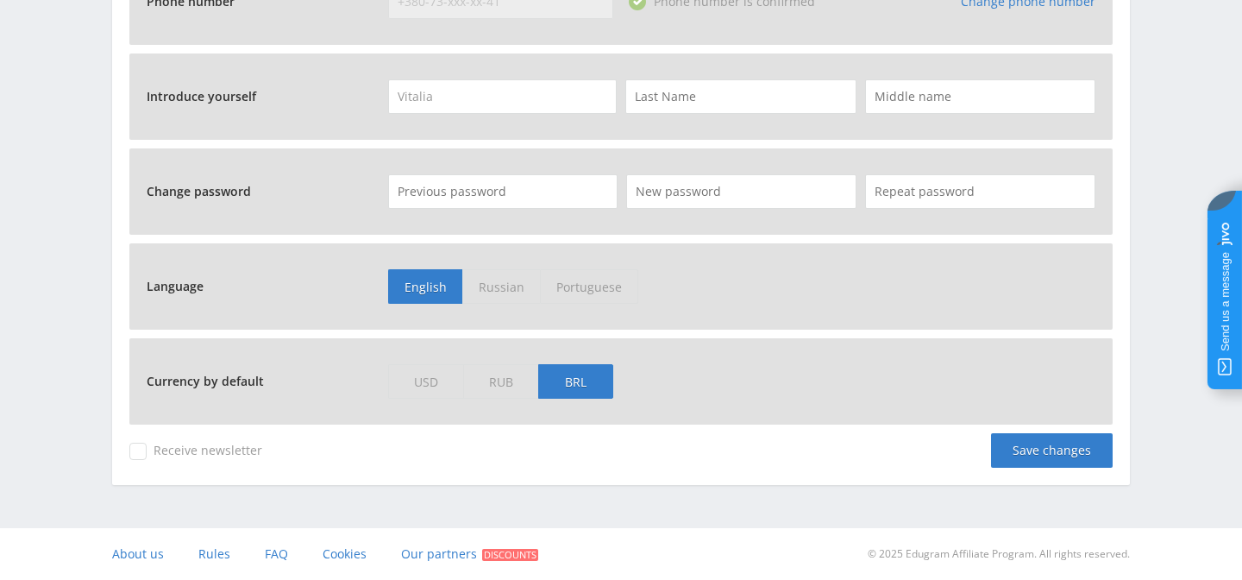
click at [428, 378] on span "USD" at bounding box center [425, 381] width 75 height 35
click at [0, 0] on input "USD" at bounding box center [0, 0] width 0 height 0
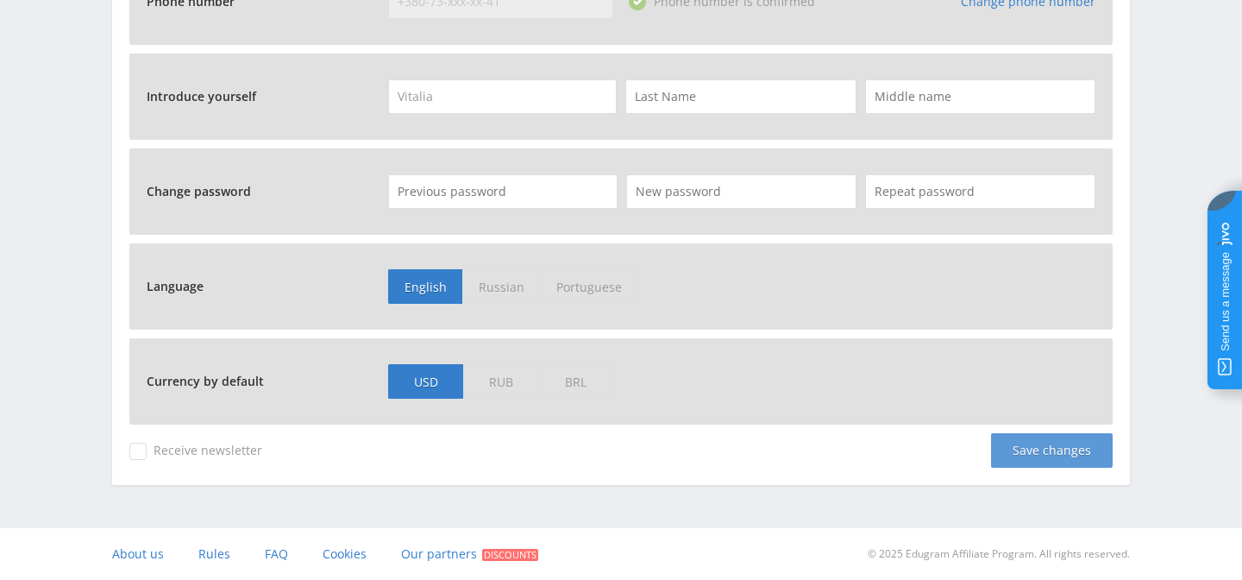
click at [1038, 450] on div "Save changes" at bounding box center [1052, 450] width 122 height 35
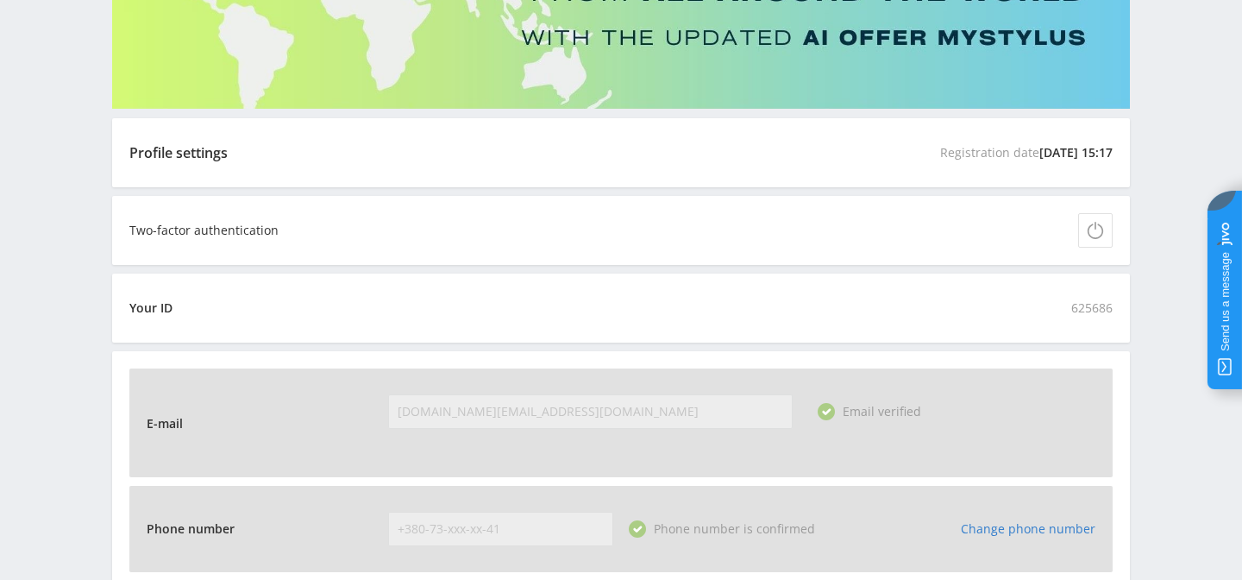
scroll to position [0, 0]
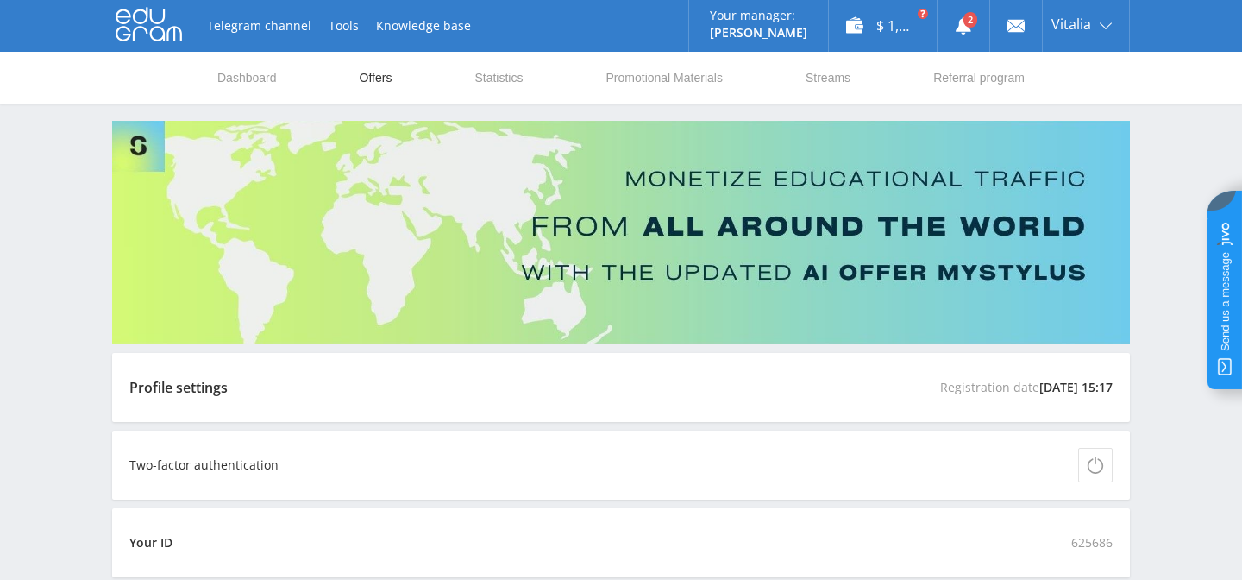
click at [369, 74] on link "Offers" at bounding box center [376, 78] width 36 height 52
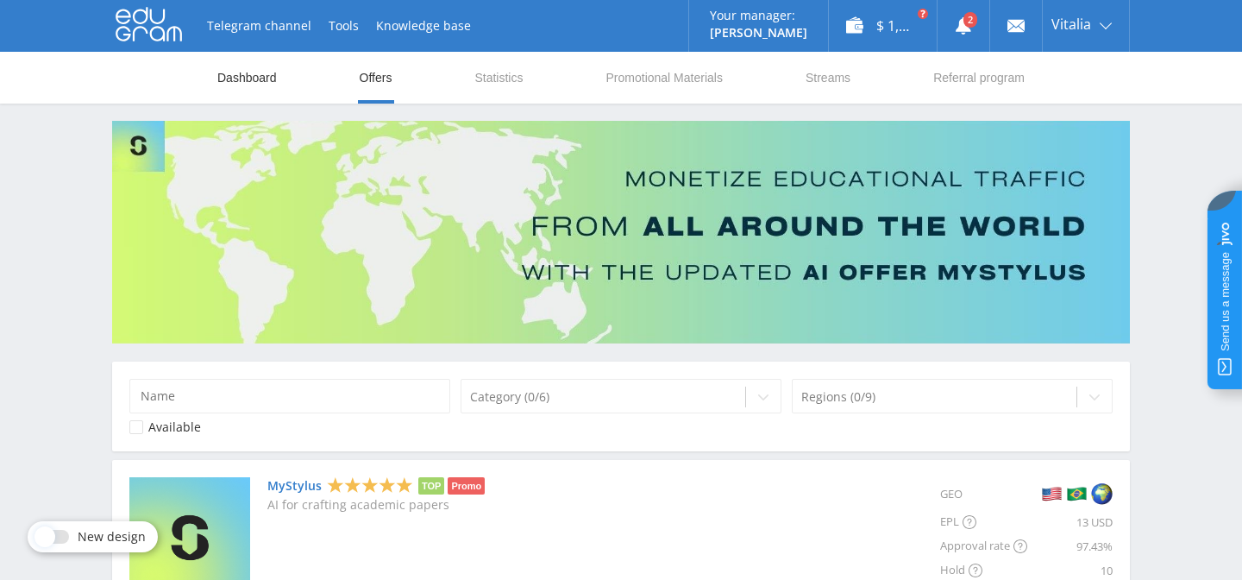
click at [262, 76] on link "Dashboard" at bounding box center [247, 78] width 63 height 52
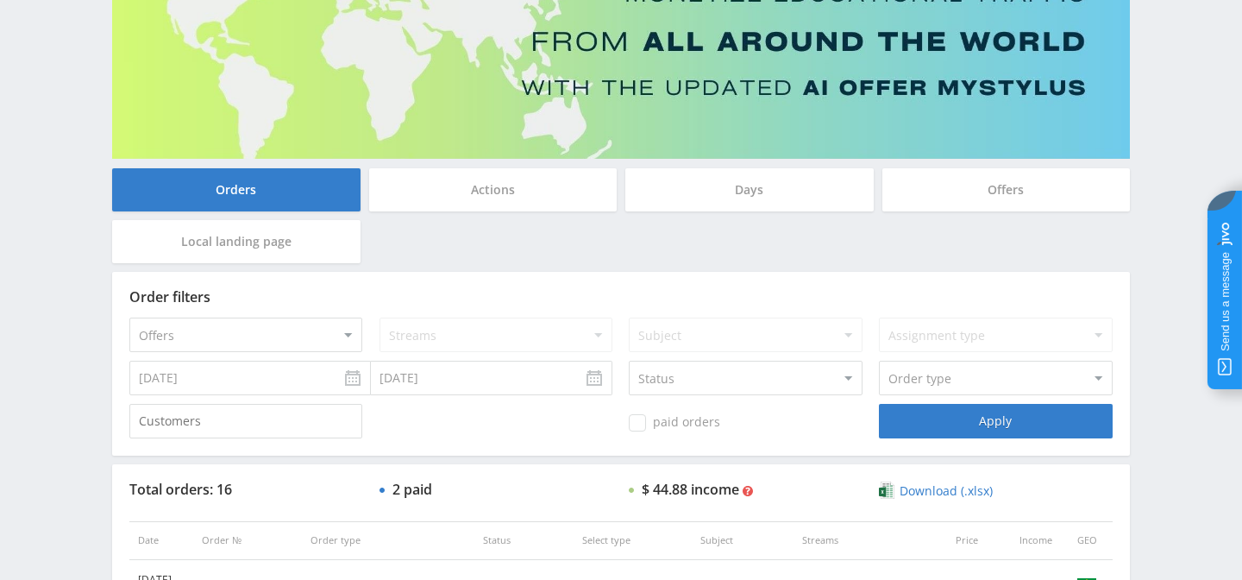
scroll to position [305, 0]
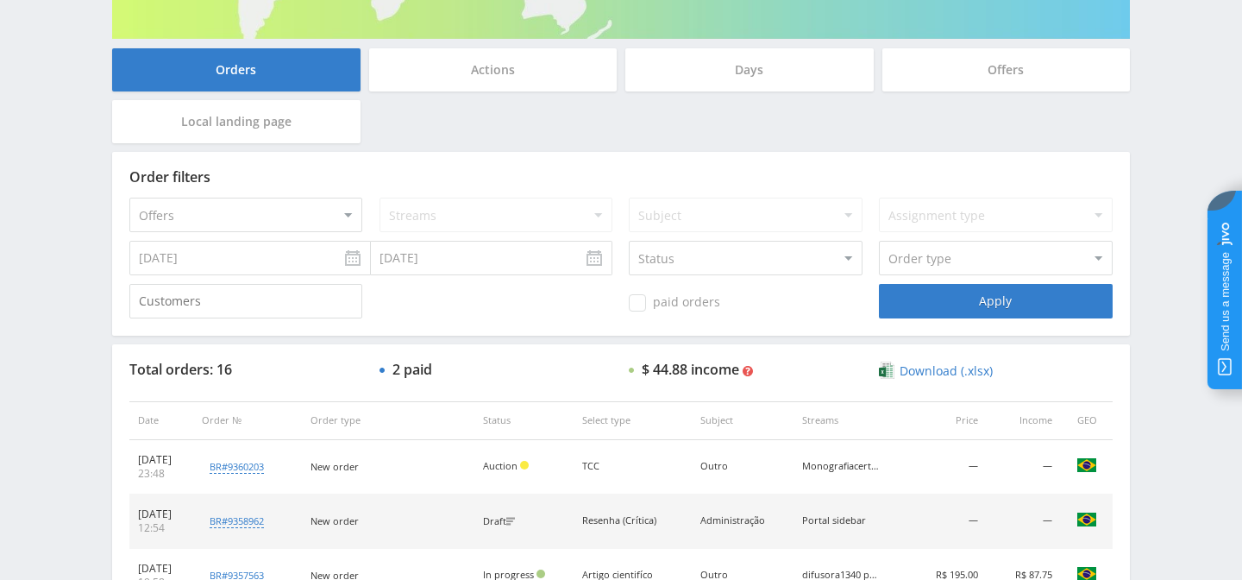
click at [355, 261] on input "[DATE]" at bounding box center [250, 258] width 242 height 35
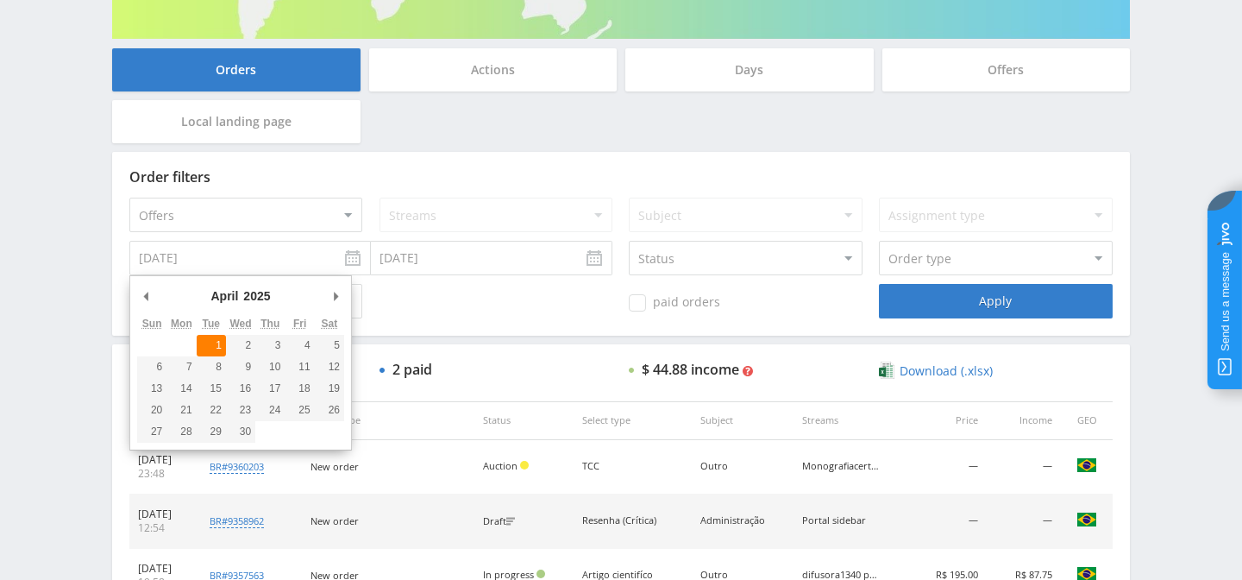
type input "[DATE]"
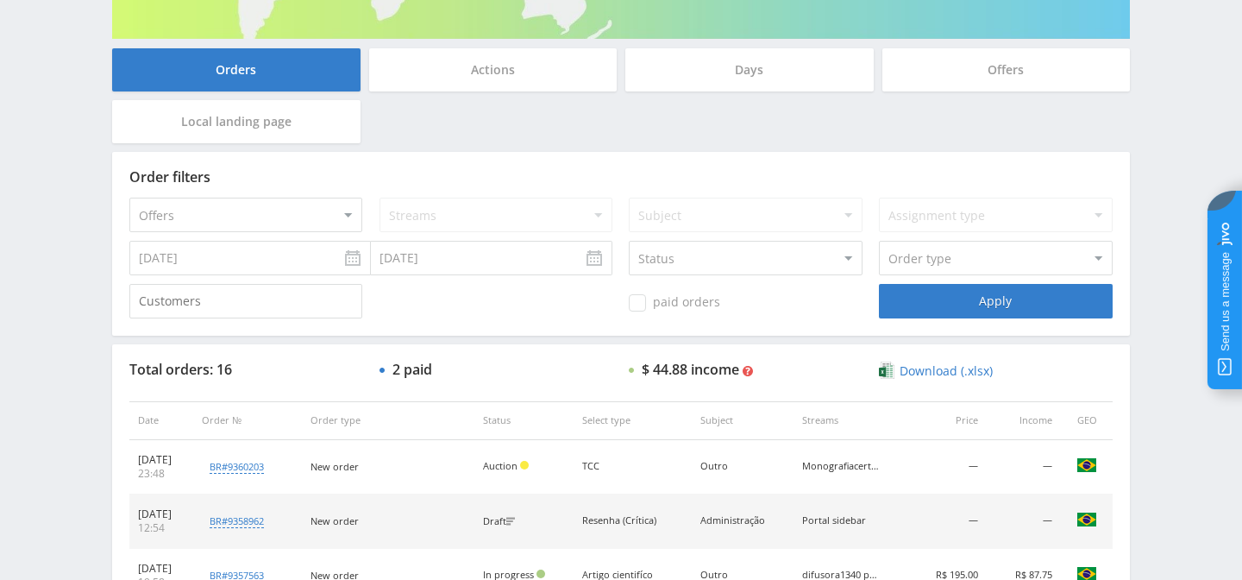
click at [458, 272] on input "08.20.2025" at bounding box center [492, 258] width 242 height 35
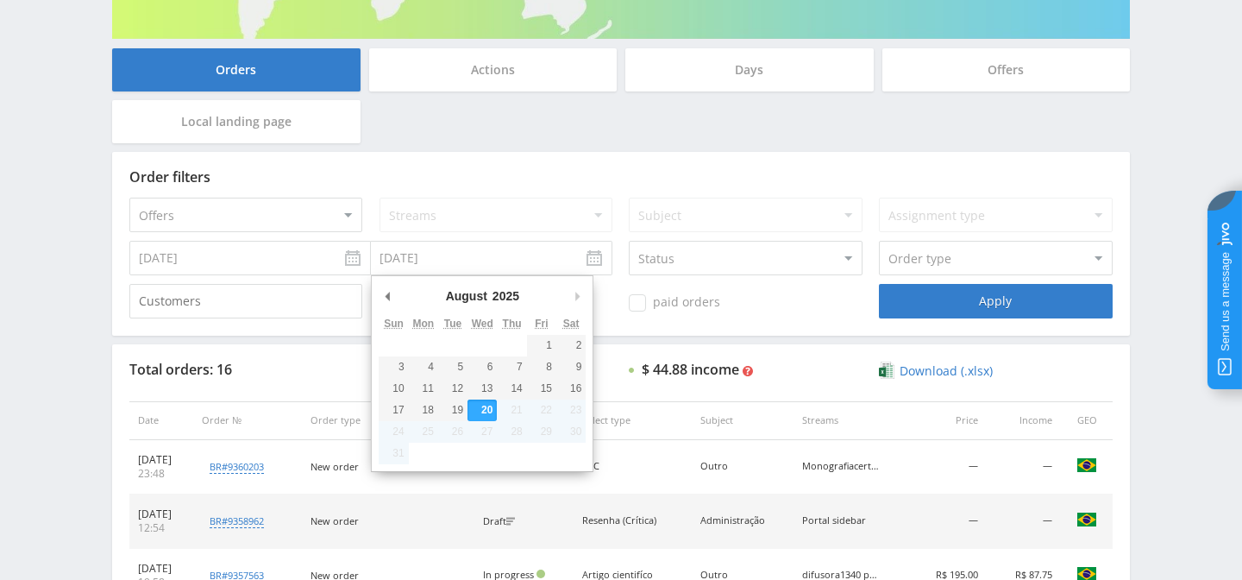
click at [396, 300] on div "August January February March April May June July August September October Nove…" at bounding box center [482, 297] width 207 height 29
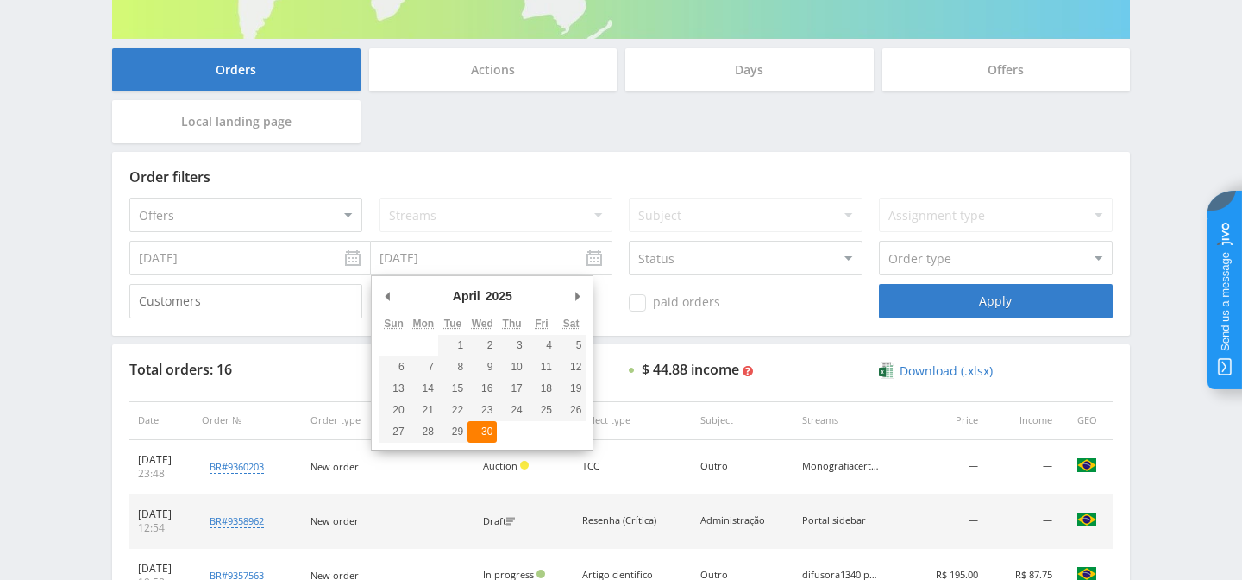
type input "04.30.2025"
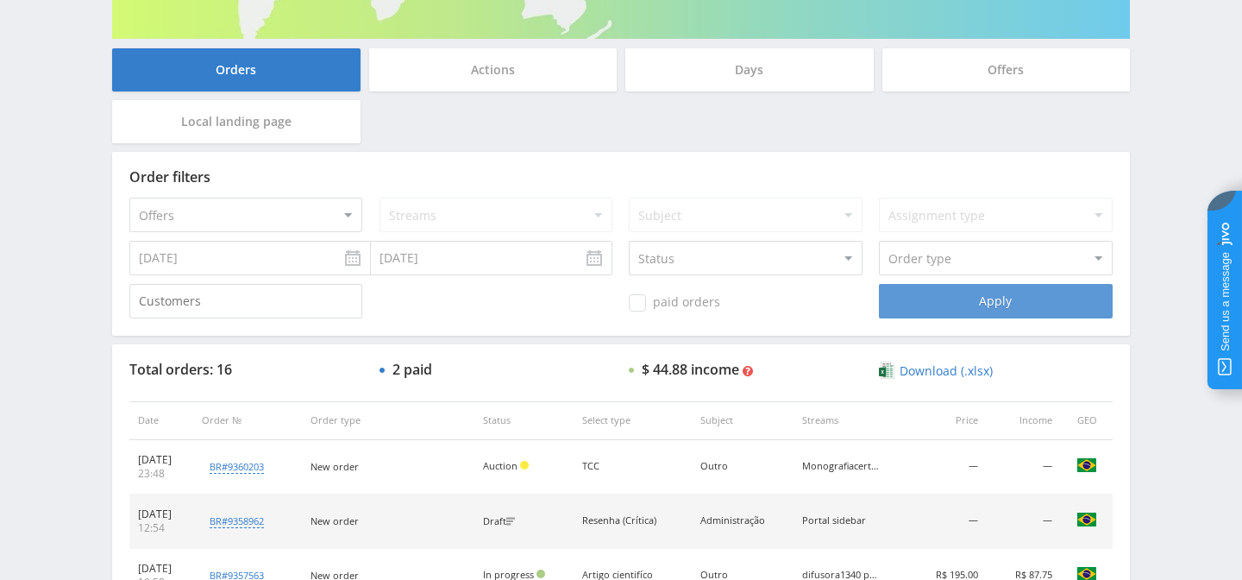
click at [939, 300] on div "Apply" at bounding box center [995, 301] width 233 height 35
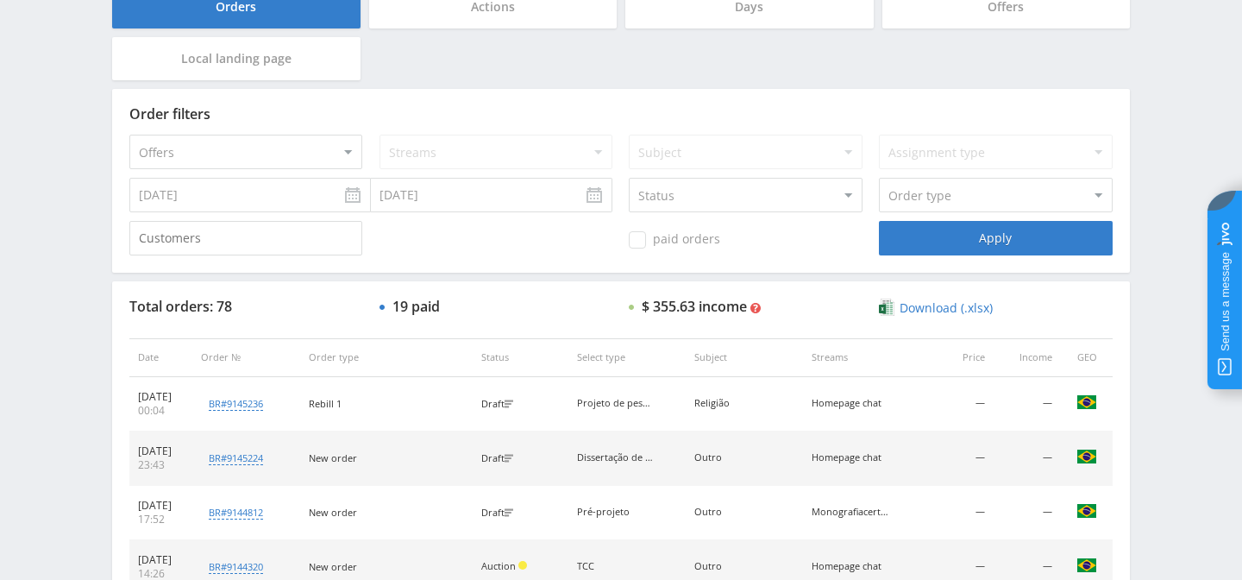
scroll to position [387, 0]
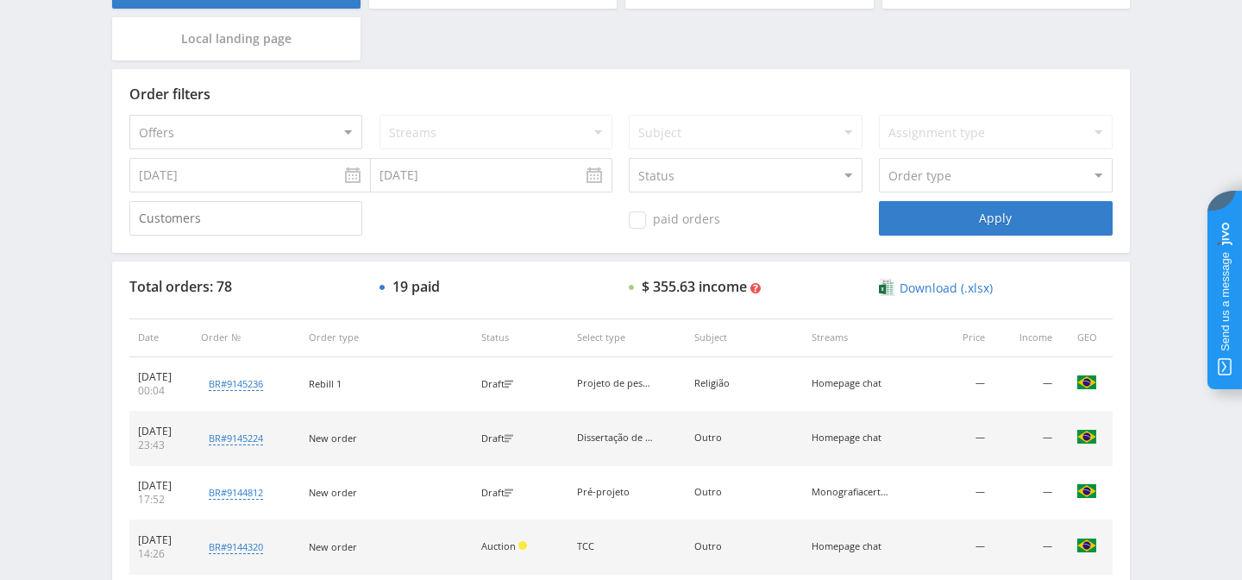
click at [347, 175] on input "04.01.2025" at bounding box center [250, 175] width 242 height 35
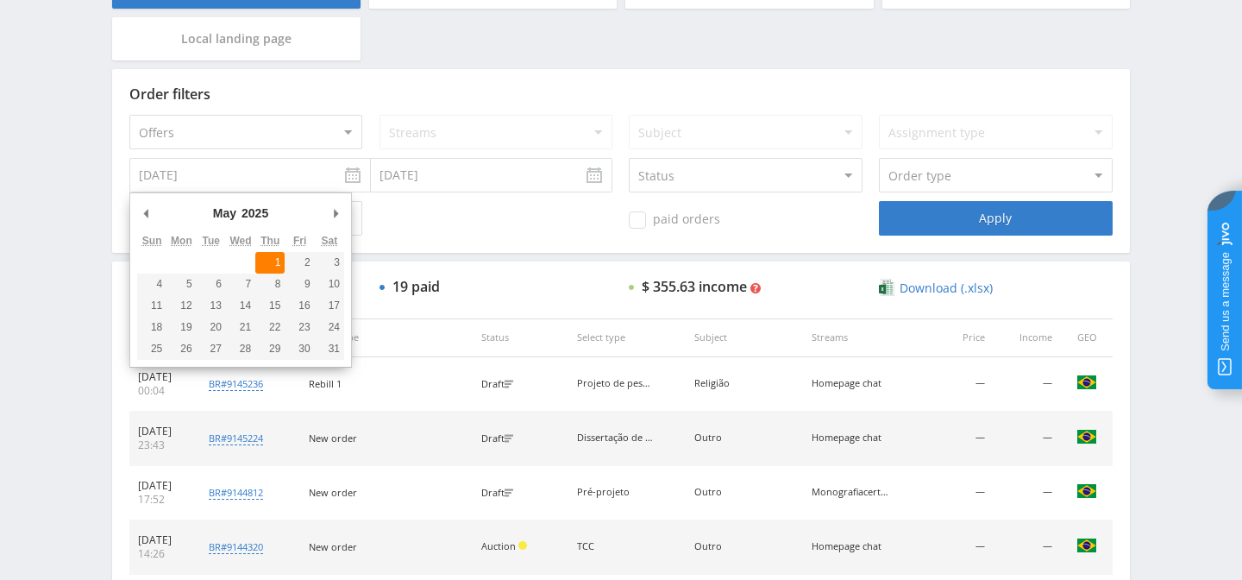
type input "05.01.2025"
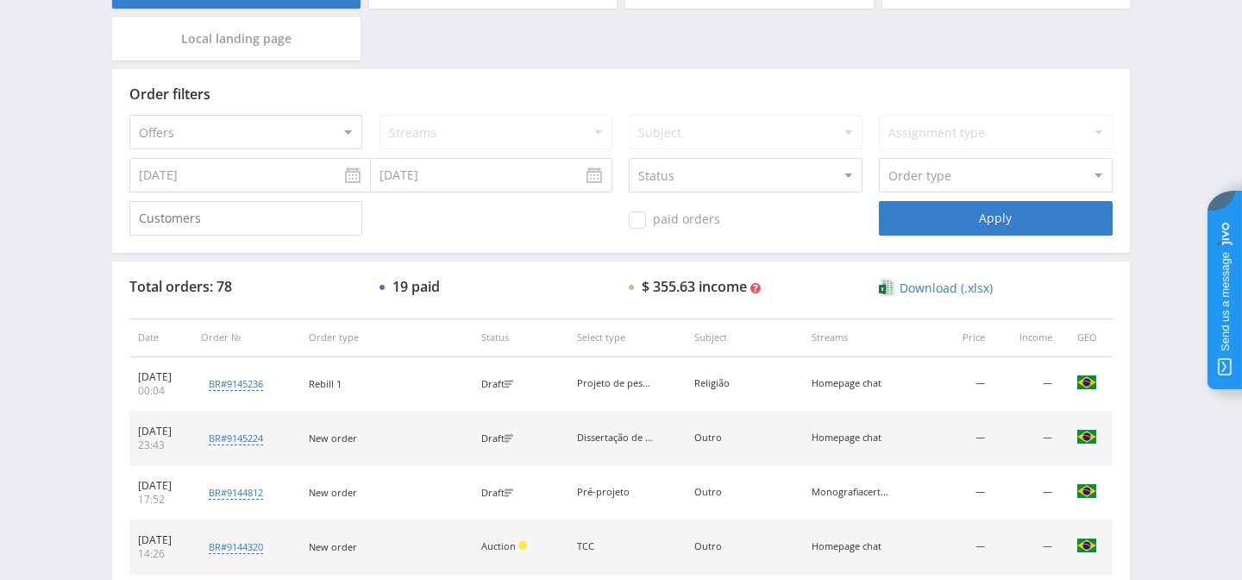
click at [458, 187] on input "05.01.2025" at bounding box center [492, 175] width 242 height 35
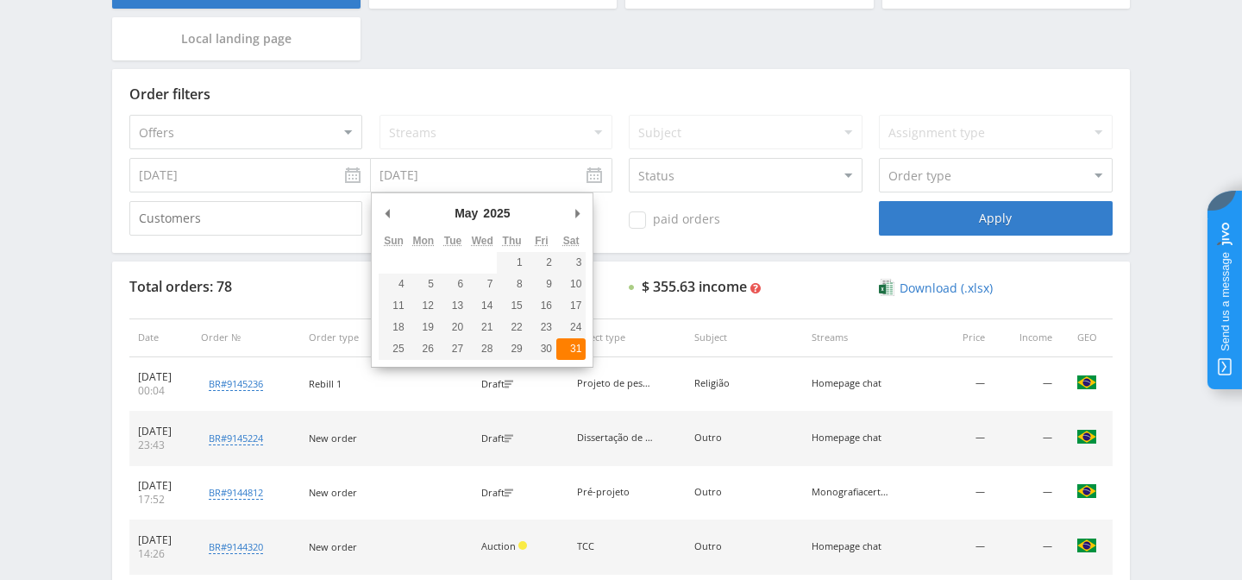
type input "05.31.2025"
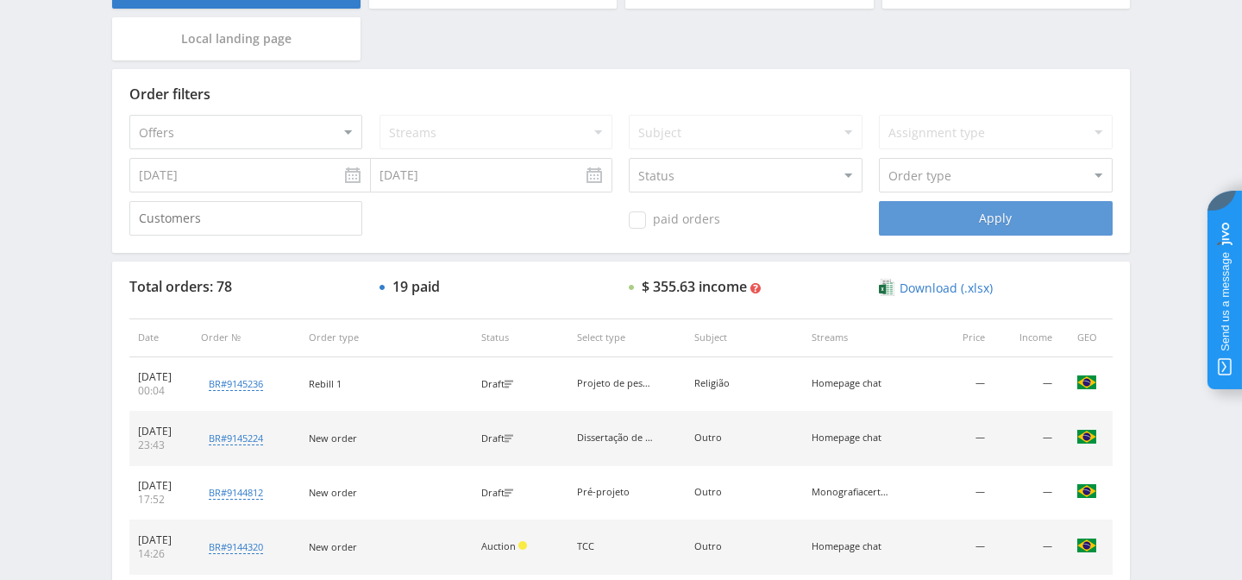
click at [968, 221] on div "Apply" at bounding box center [995, 218] width 233 height 35
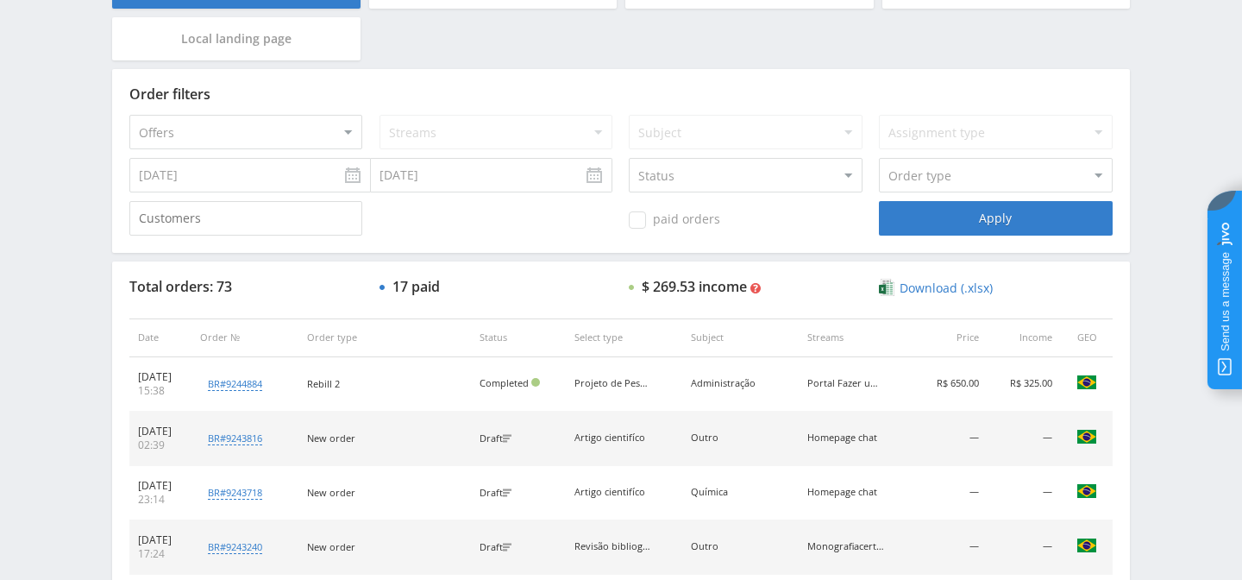
click at [351, 169] on input "05.01.2025" at bounding box center [250, 175] width 242 height 35
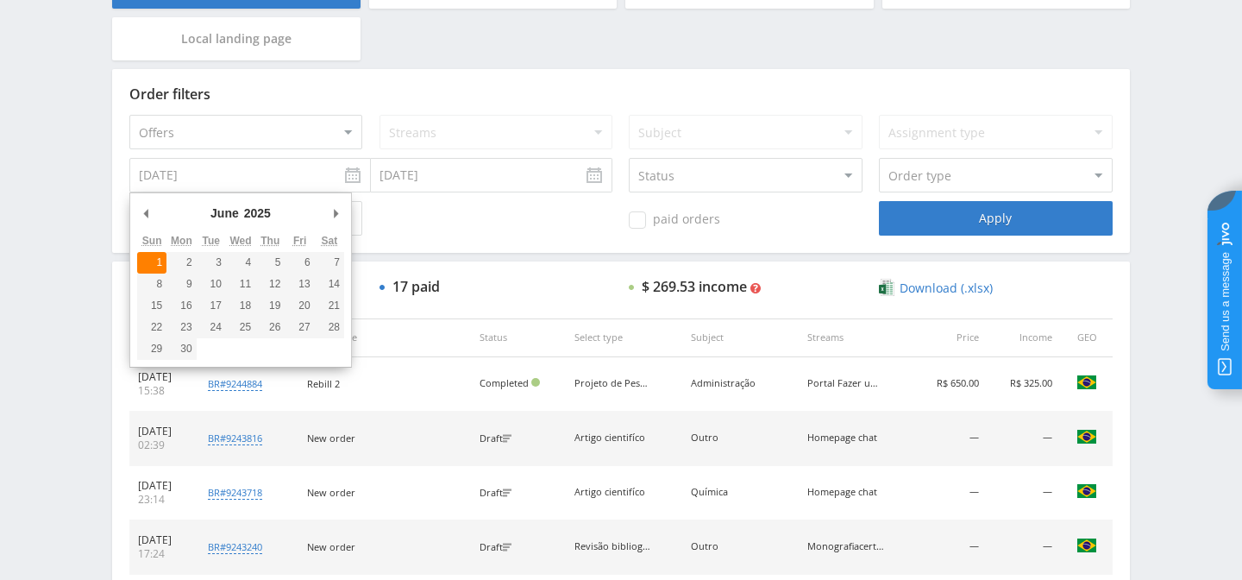
type input "06.01.2025"
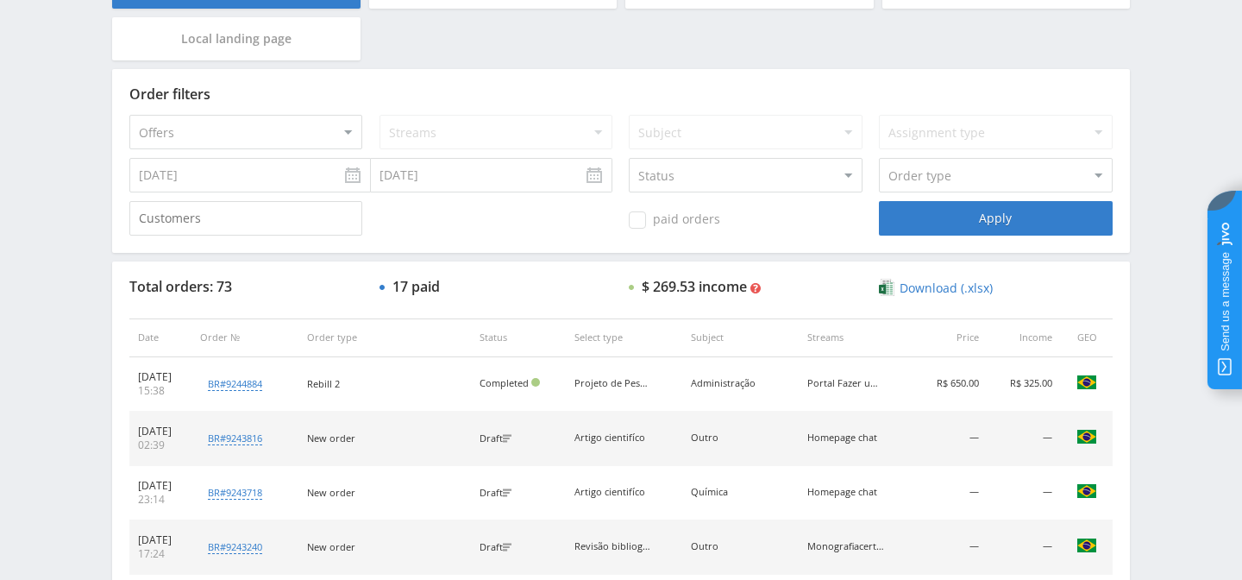
click at [474, 196] on div "Order filters Offers MyStylus MyStylus - Revshare Studybay Studybay Brazil Stud…" at bounding box center [621, 161] width 1018 height 184
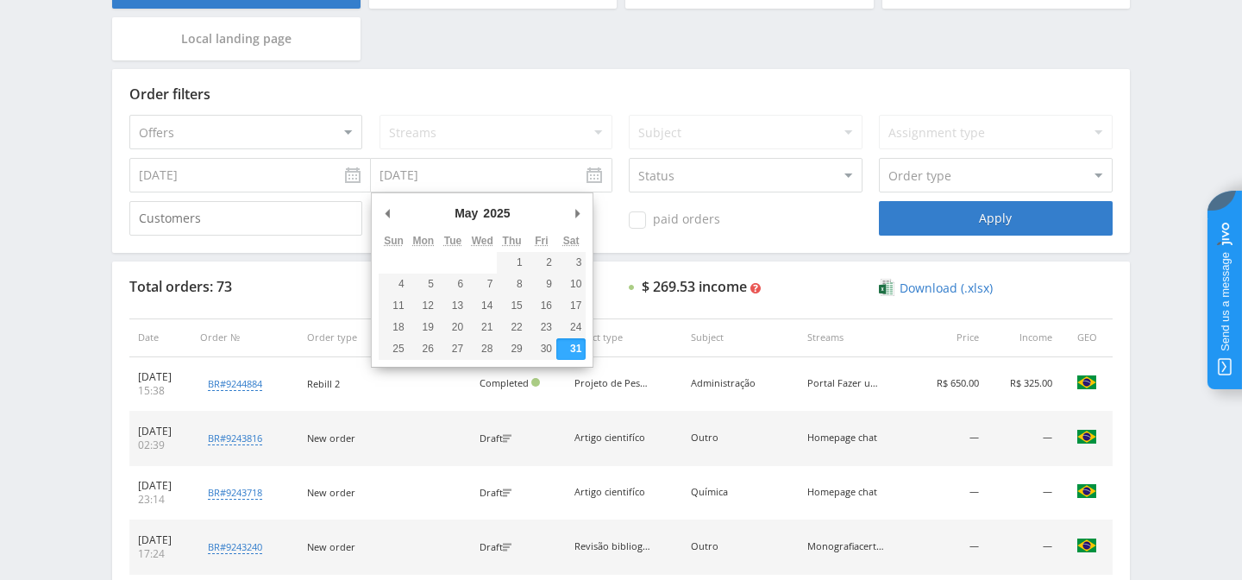
click at [505, 185] on input "06.01.2025" at bounding box center [492, 175] width 242 height 35
type input "06.30.2025"
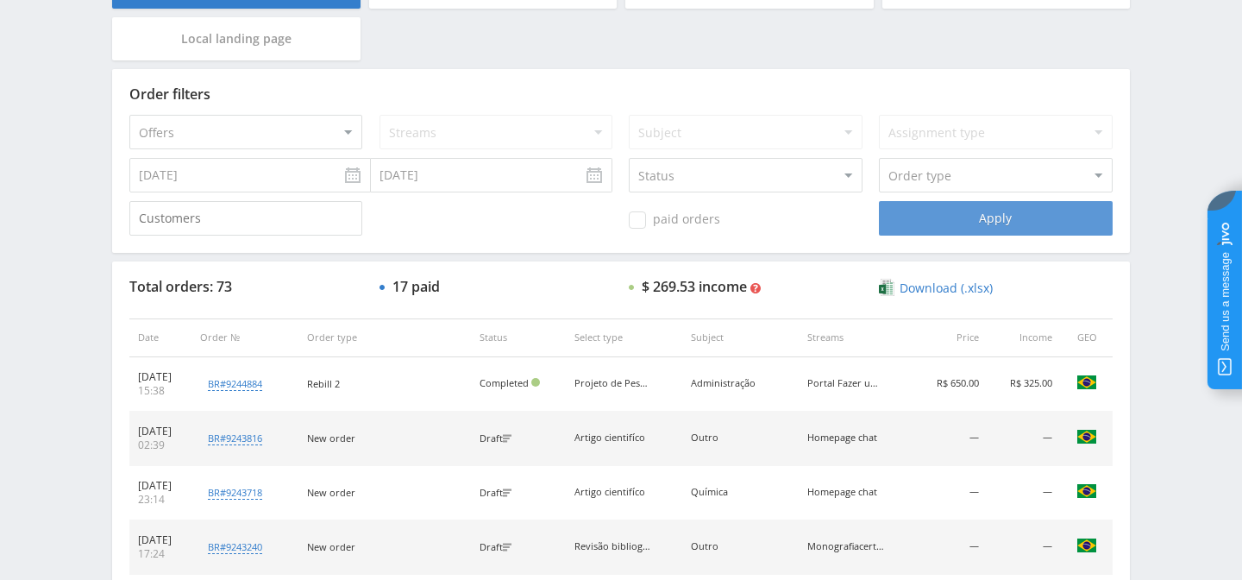
click at [940, 223] on div "Apply" at bounding box center [995, 218] width 233 height 35
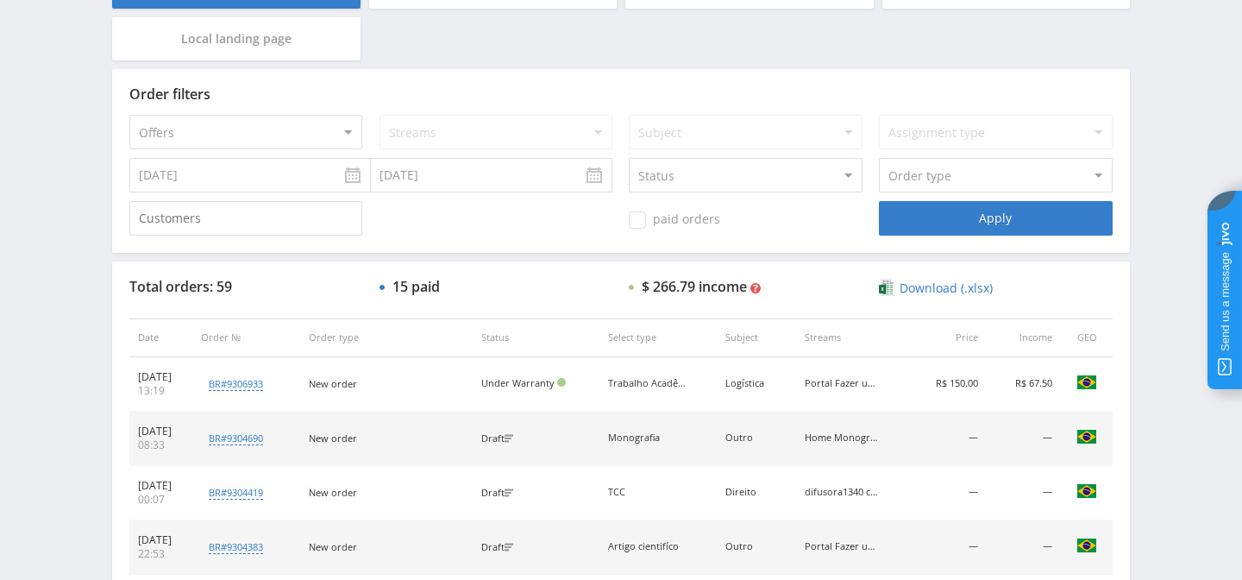
click at [358, 179] on input "06.01.2025" at bounding box center [250, 175] width 242 height 35
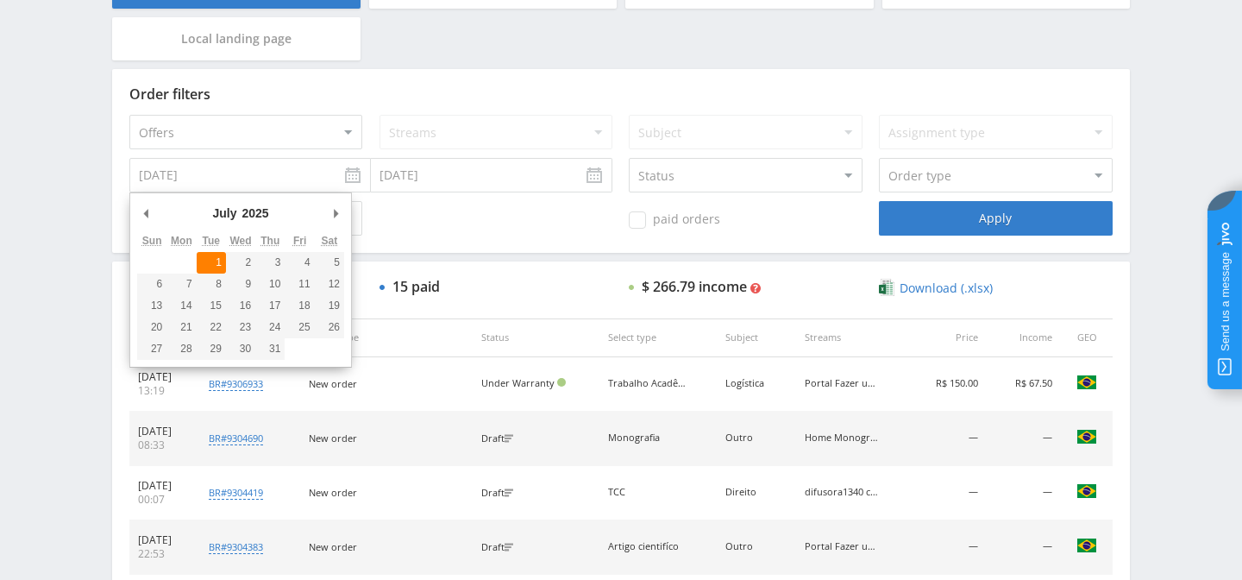
type input "07.01.2025"
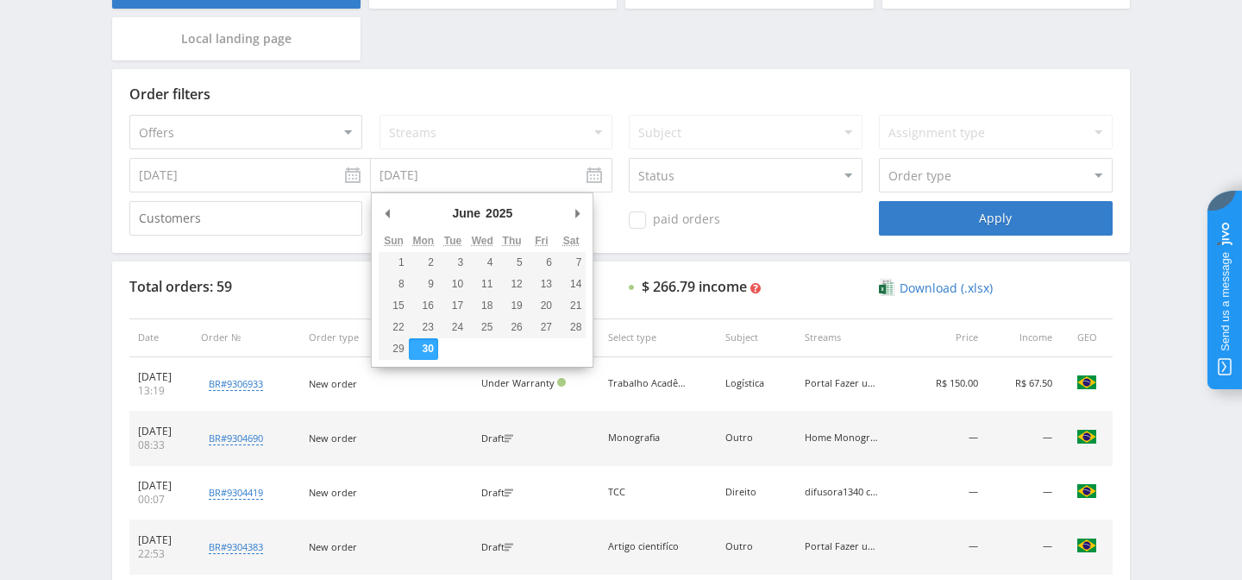
click at [467, 180] on input "07.01.2025" at bounding box center [492, 175] width 242 height 35
type input "07.31.2025"
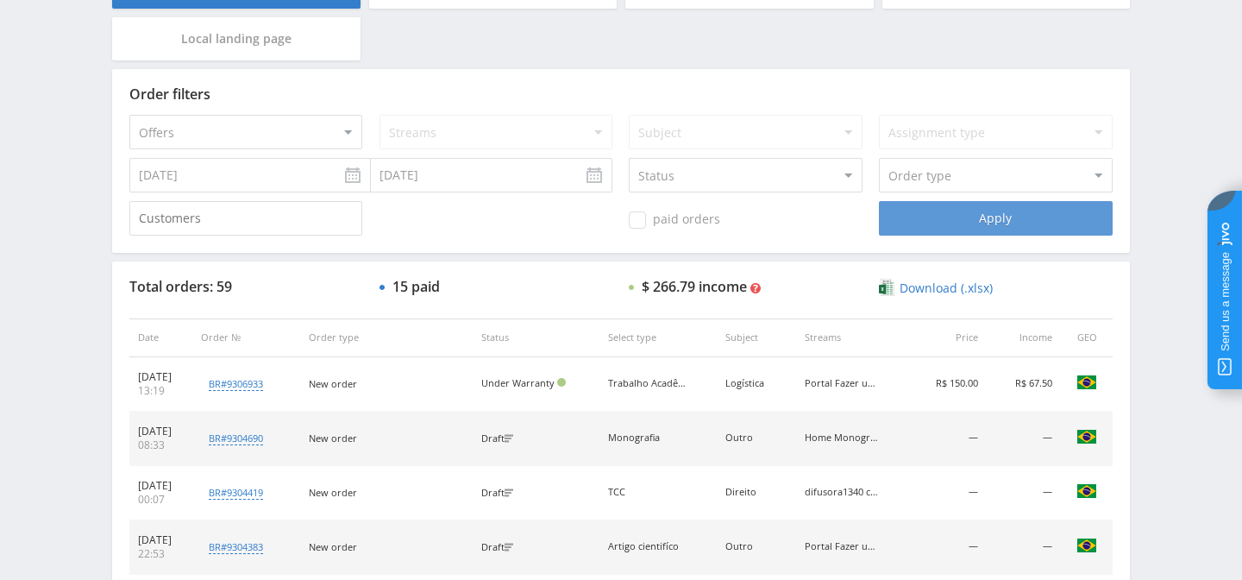
click at [936, 213] on div "Apply" at bounding box center [995, 218] width 233 height 35
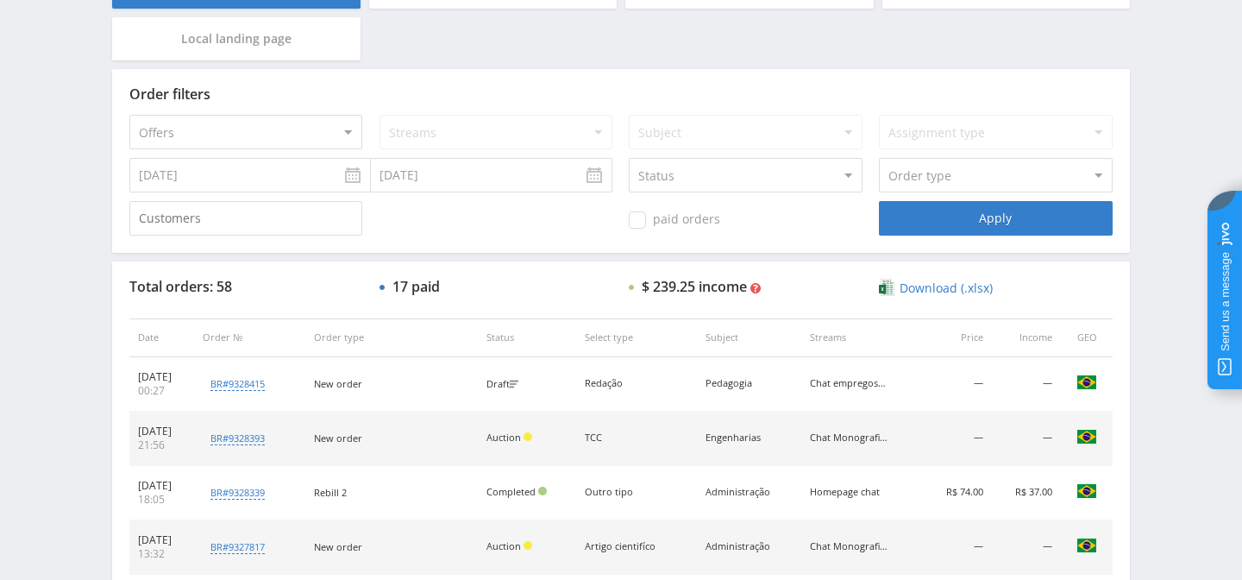
scroll to position [0, 0]
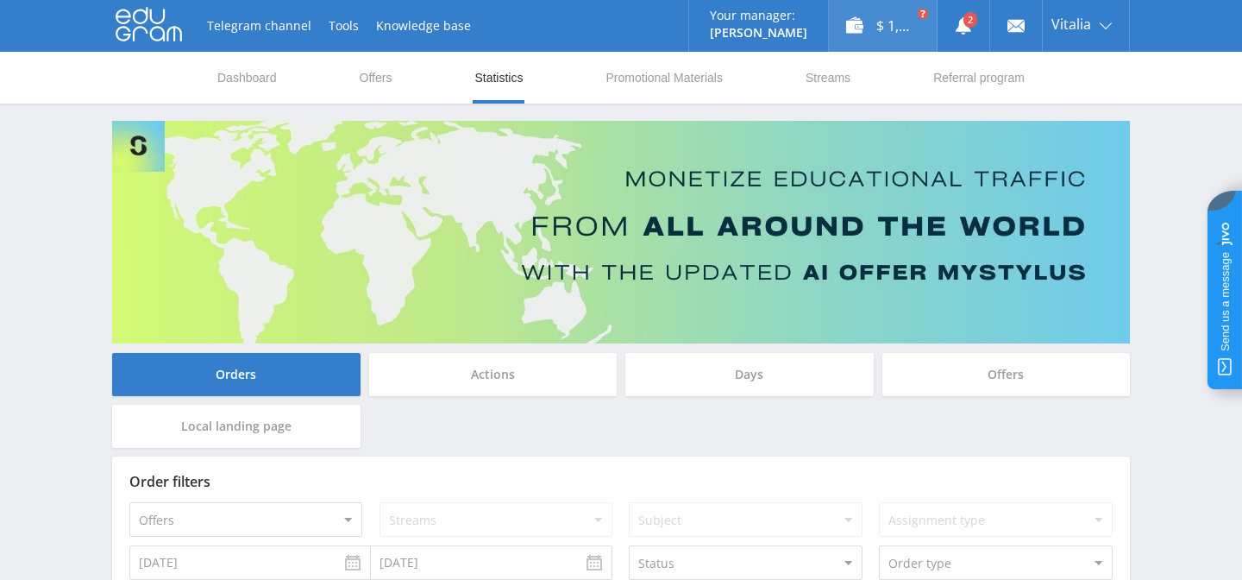
click at [846, 33] on div "$ 1,100.64" at bounding box center [883, 26] width 108 height 52
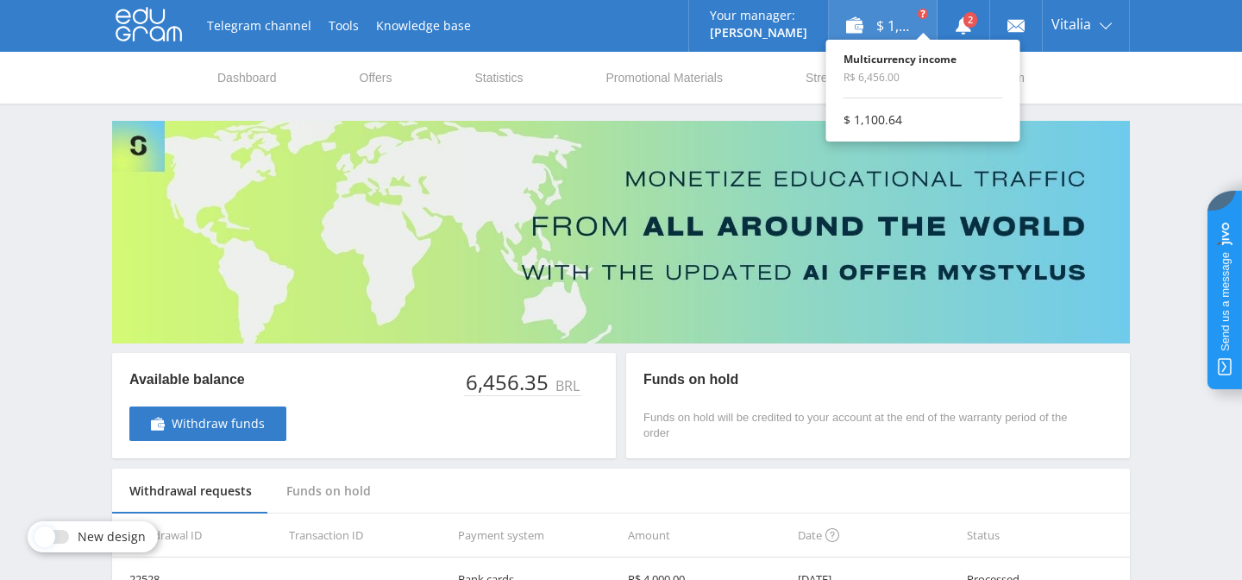
click at [920, 13] on use at bounding box center [923, 14] width 10 height 10
